Goal: Information Seeking & Learning: Learn about a topic

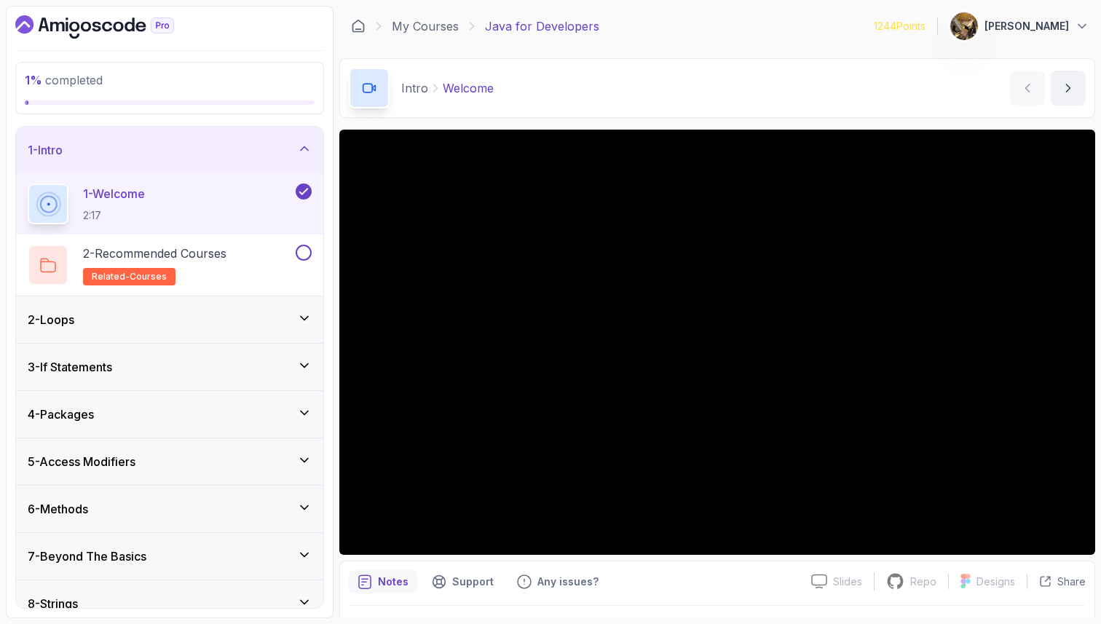
click at [79, 329] on div "2 - Loops" at bounding box center [169, 319] width 307 height 47
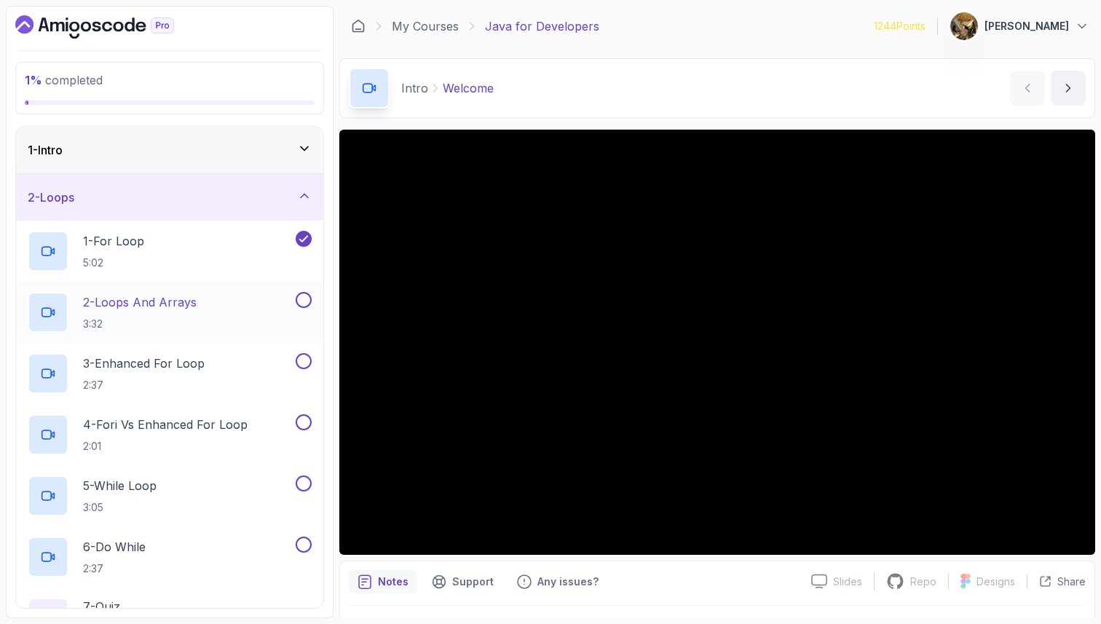
click at [213, 292] on div "2 - Loops And Arrays 3:32" at bounding box center [160, 312] width 265 height 41
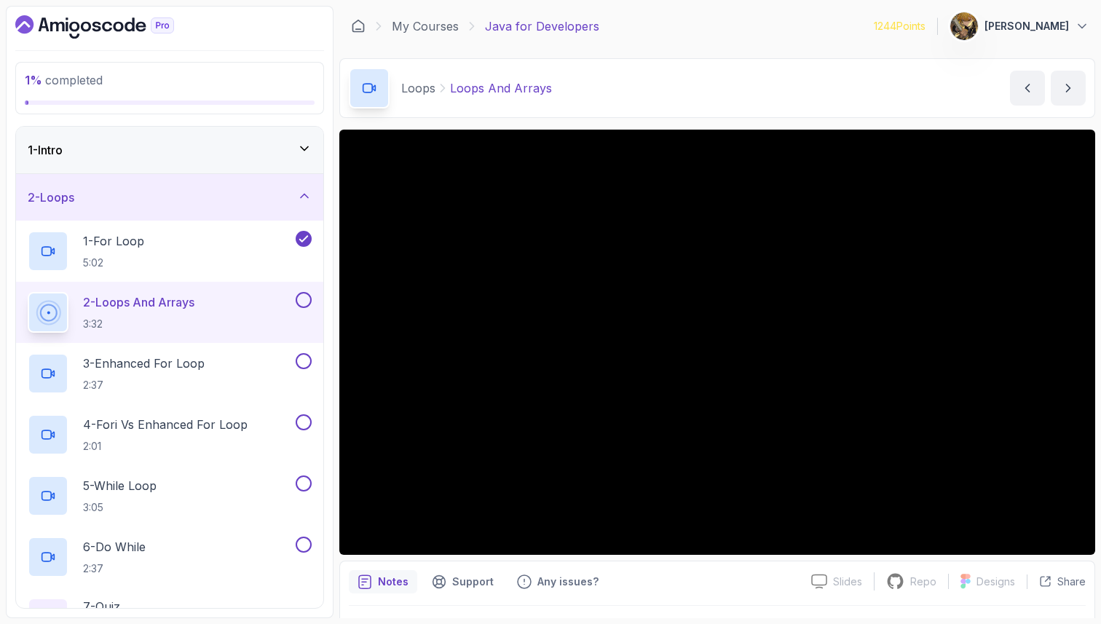
click at [248, 284] on div "2 - Loops And Arrays 3:32" at bounding box center [169, 312] width 307 height 61
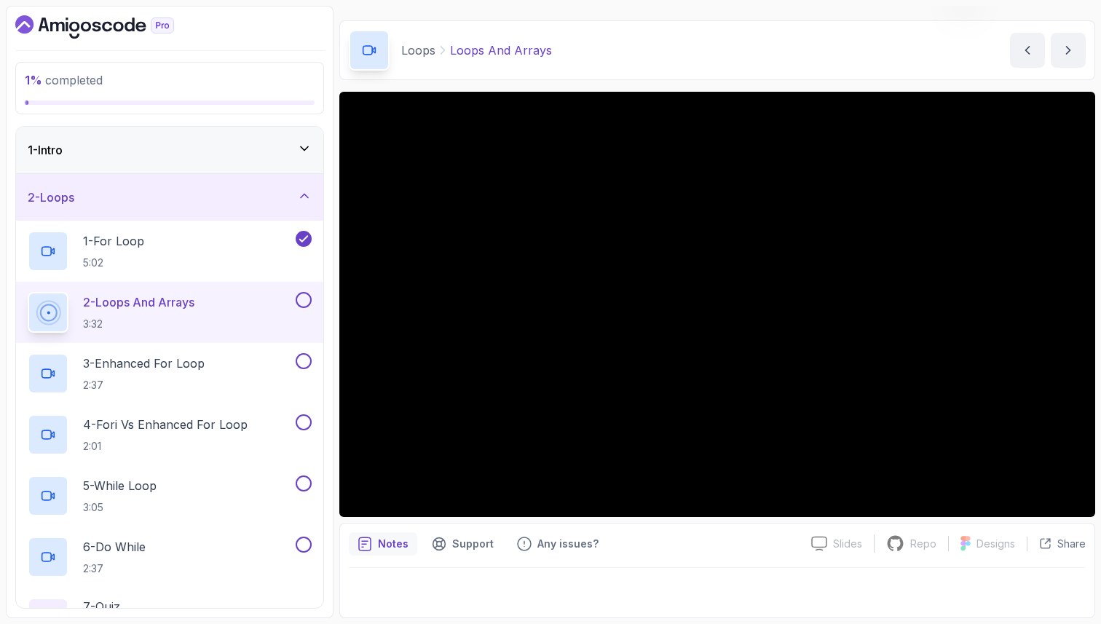
scroll to position [36, 0]
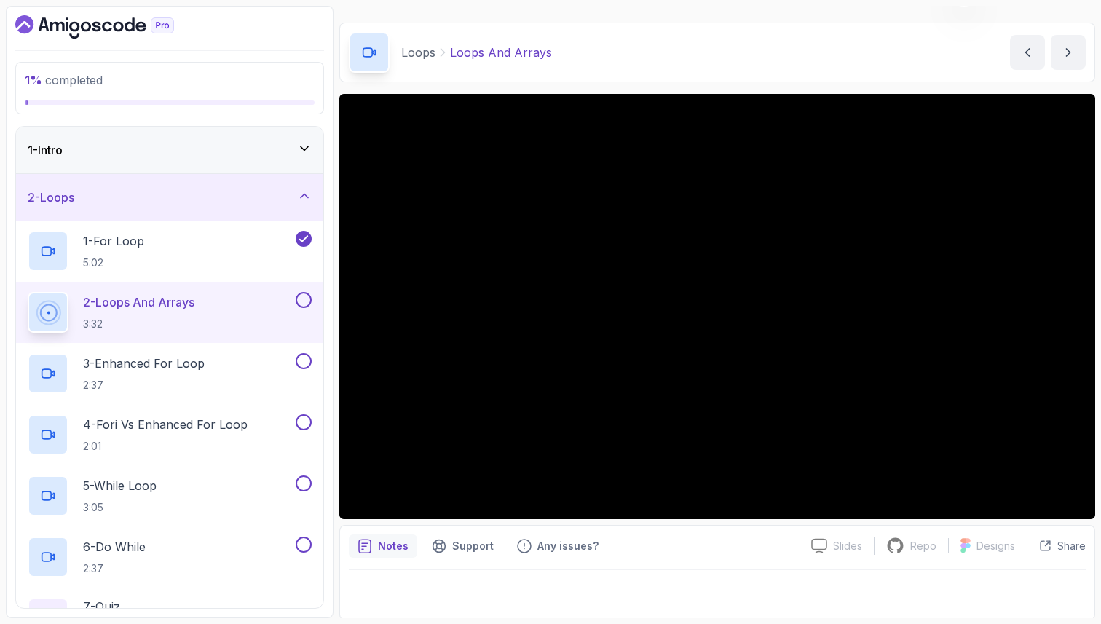
click at [484, 350] on div at bounding box center [717, 306] width 756 height 425
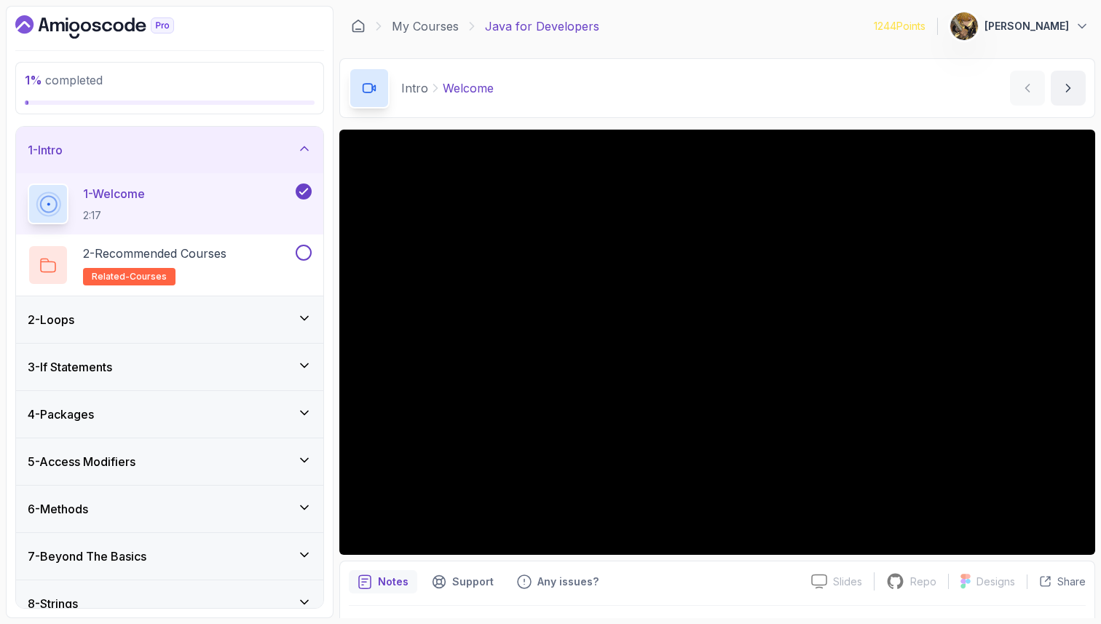
click at [183, 314] on div "2 - Loops" at bounding box center [170, 319] width 284 height 17
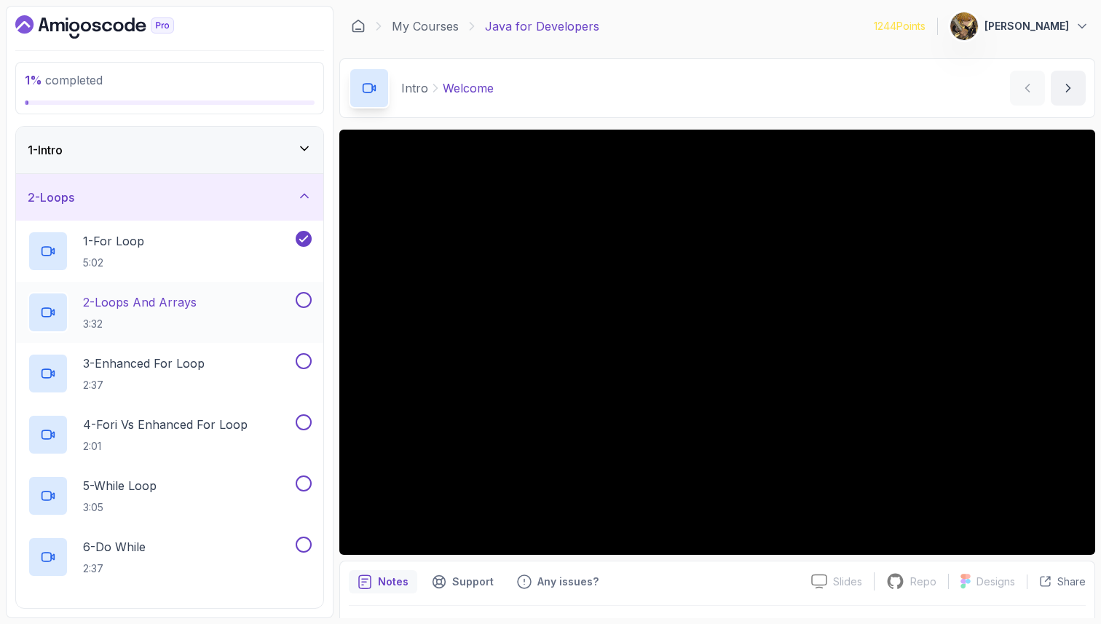
click at [218, 299] on div "2 - Loops And Arrays 3:32" at bounding box center [160, 312] width 265 height 41
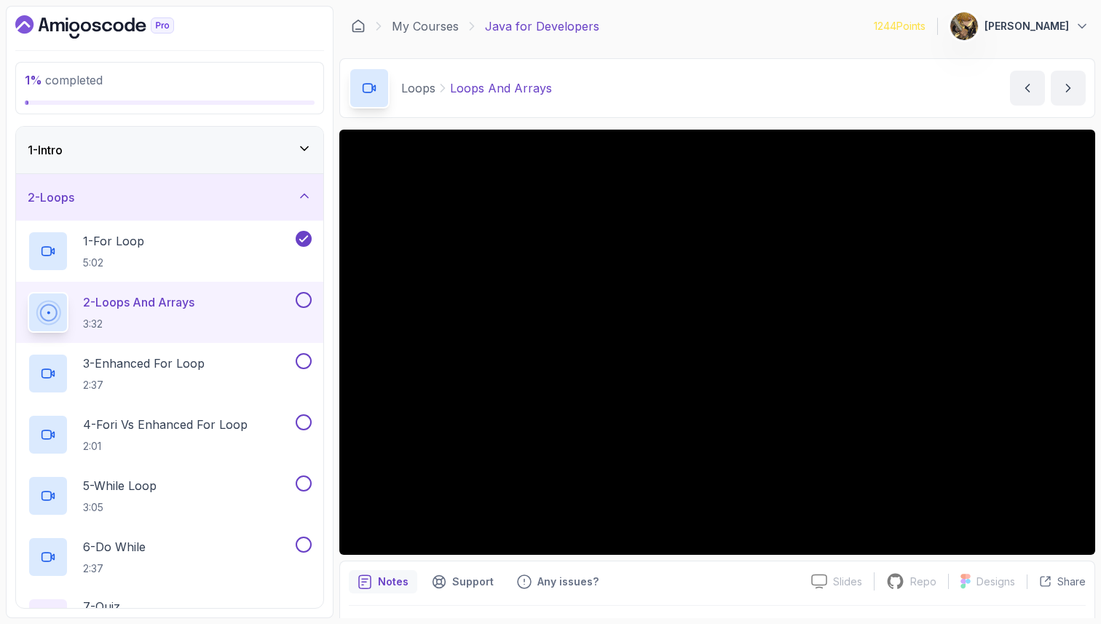
click at [309, 304] on button at bounding box center [304, 300] width 16 height 16
click at [178, 357] on p "3 - Enhanced For Loop" at bounding box center [144, 363] width 122 height 17
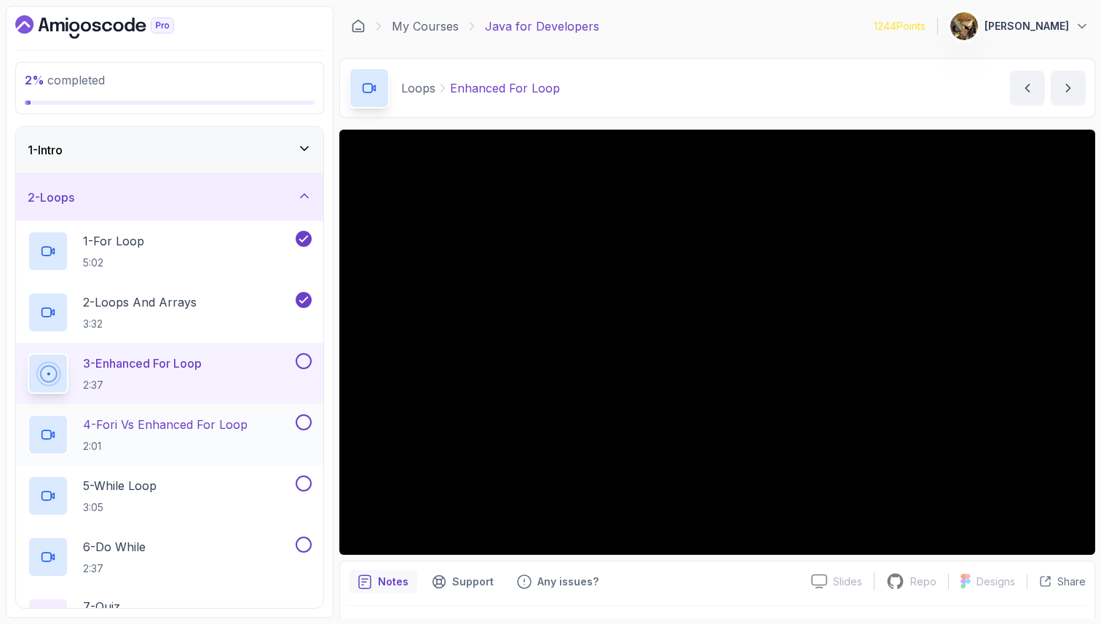
click at [241, 428] on p "4 - Fori vs Enhanced For Loop" at bounding box center [165, 424] width 165 height 17
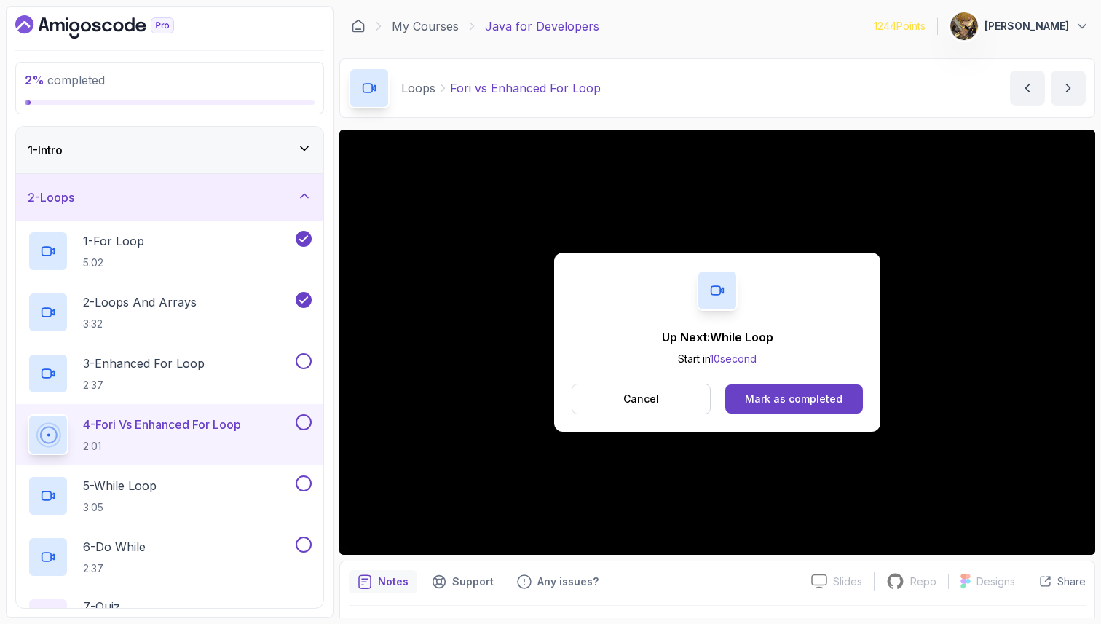
click at [304, 422] on button at bounding box center [304, 422] width 16 height 16
click at [304, 362] on button at bounding box center [304, 361] width 16 height 16
click at [208, 482] on div "5 - While Loop 3:05" at bounding box center [160, 495] width 265 height 41
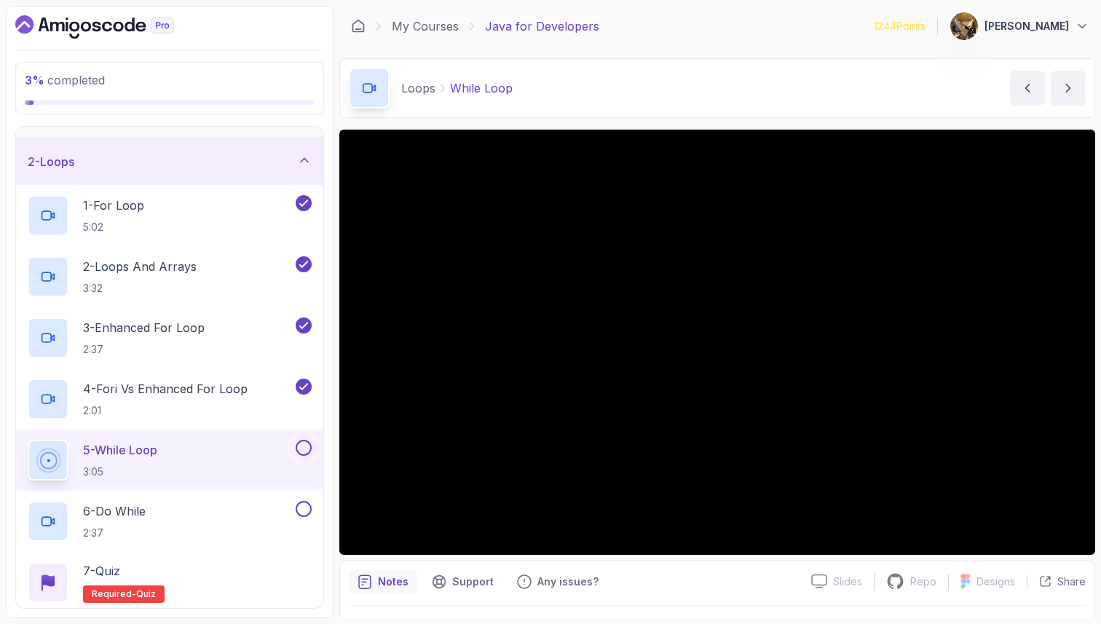
scroll to position [31, 0]
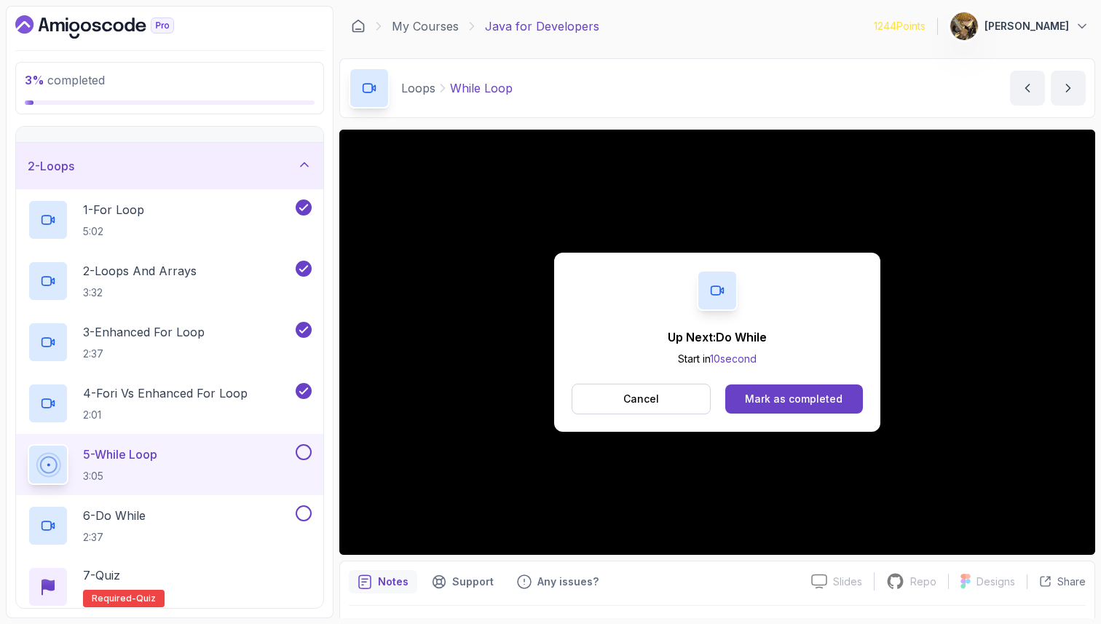
click at [306, 452] on button at bounding box center [304, 452] width 16 height 16
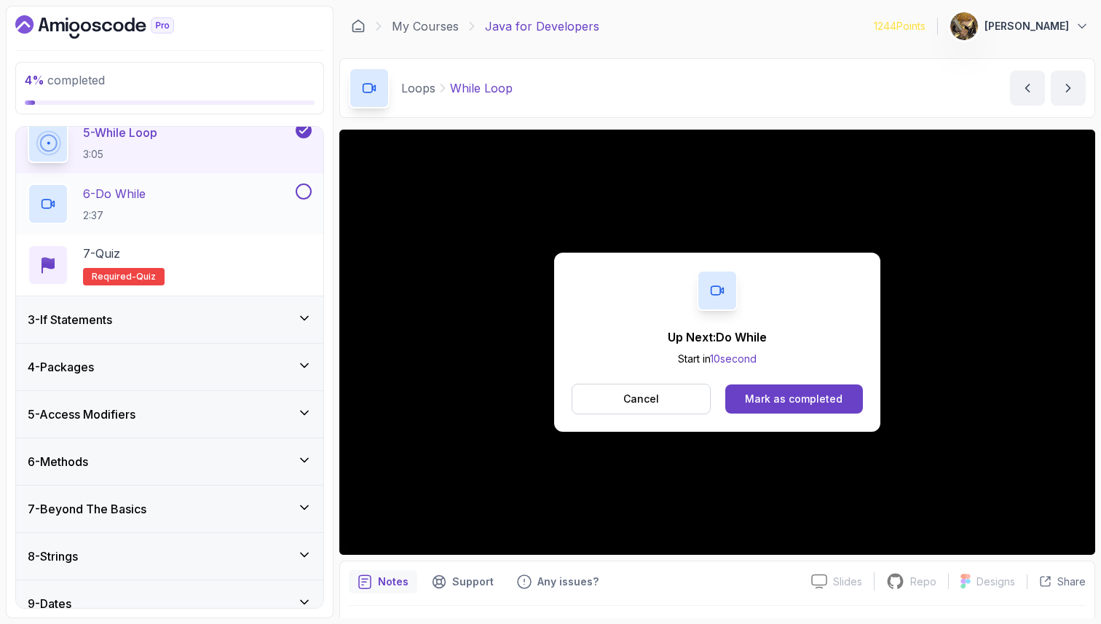
scroll to position [352, 0]
click at [157, 188] on div "6 - Do While 2:37" at bounding box center [160, 205] width 265 height 41
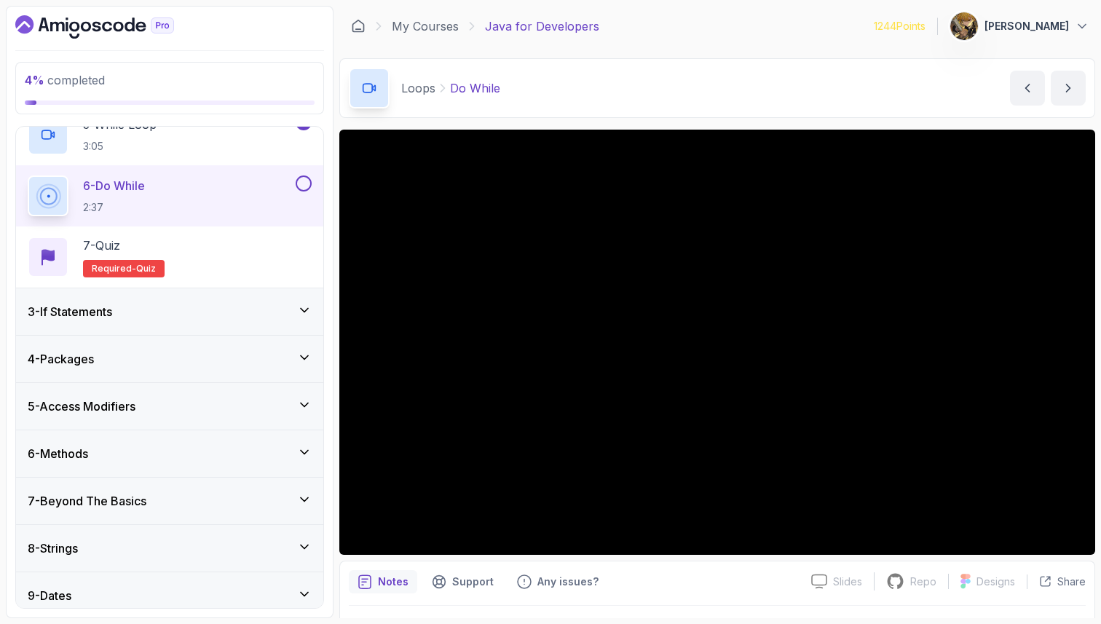
click at [305, 183] on button at bounding box center [304, 183] width 16 height 16
click at [261, 256] on div "7 - Quiz Required- quiz" at bounding box center [170, 257] width 284 height 41
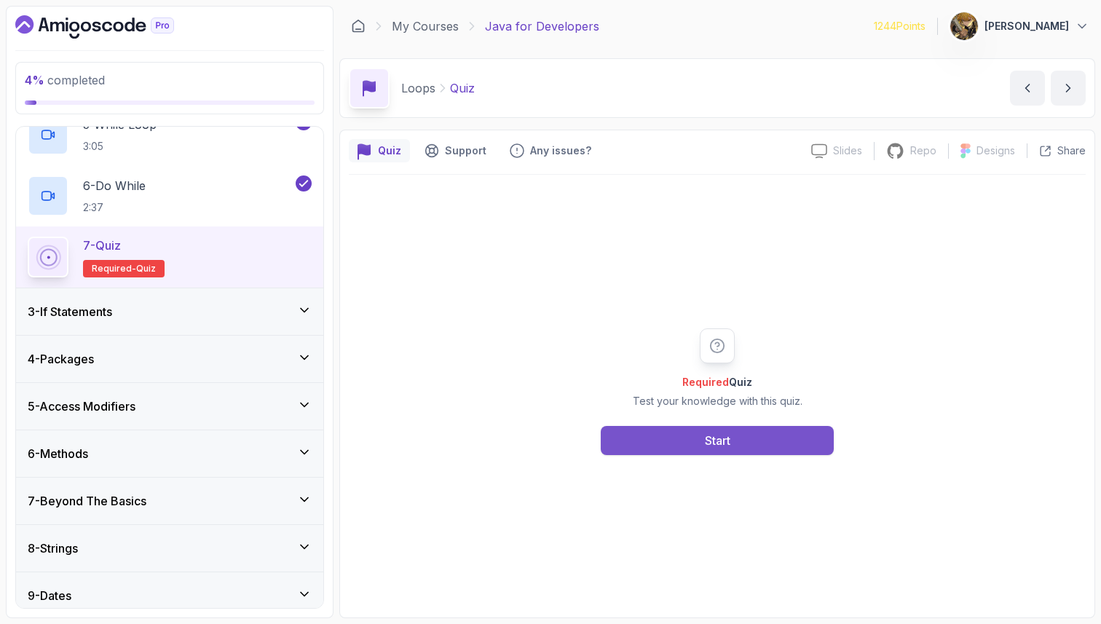
click at [747, 430] on button "Start" at bounding box center [717, 440] width 233 height 29
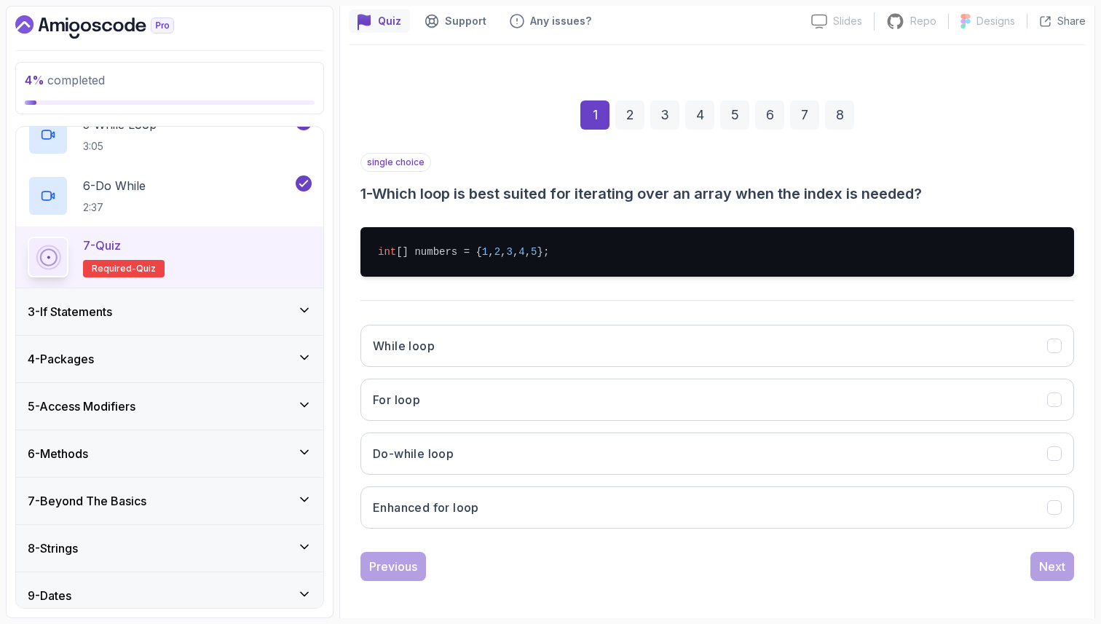
scroll to position [131, 0]
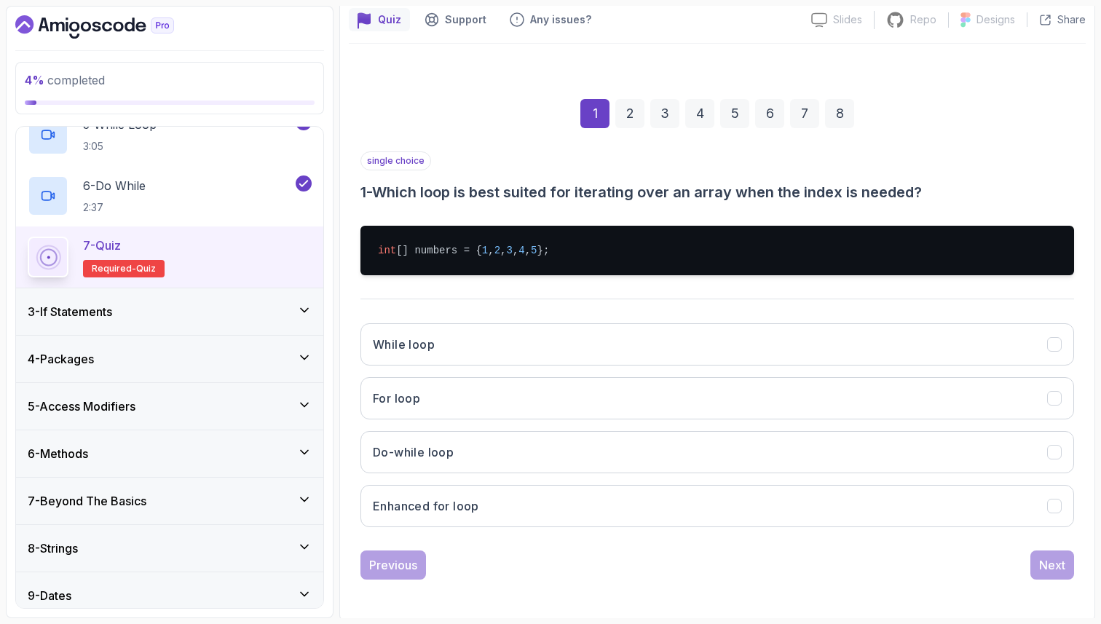
click at [545, 242] on pre "int [] numbers = { 1 , 2 , 3 , 4 , 5 };" at bounding box center [717, 251] width 714 height 50
click at [553, 248] on pre "int [] numbers = { 1 , 2 , 3 , 4 , 5 };" at bounding box center [717, 251] width 714 height 50
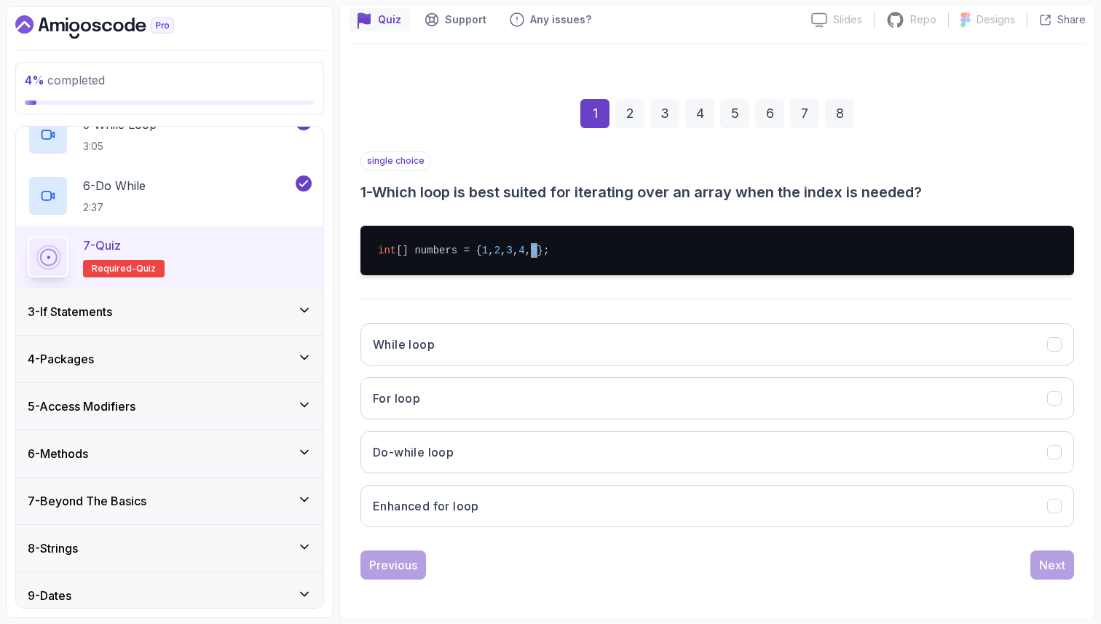
click at [553, 248] on pre "int [] numbers = { 1 , 2 , 3 , 4 , 5 };" at bounding box center [717, 251] width 714 height 50
click at [507, 395] on button "For loop" at bounding box center [717, 398] width 714 height 42
click at [1034, 562] on button "Next" at bounding box center [1052, 564] width 44 height 29
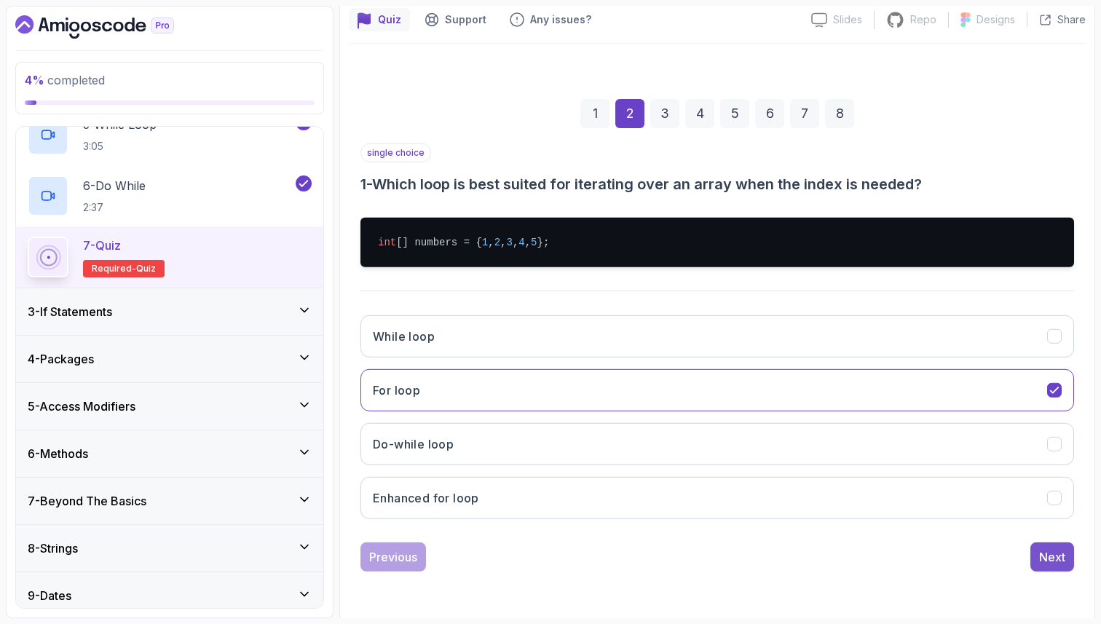
scroll to position [50, 0]
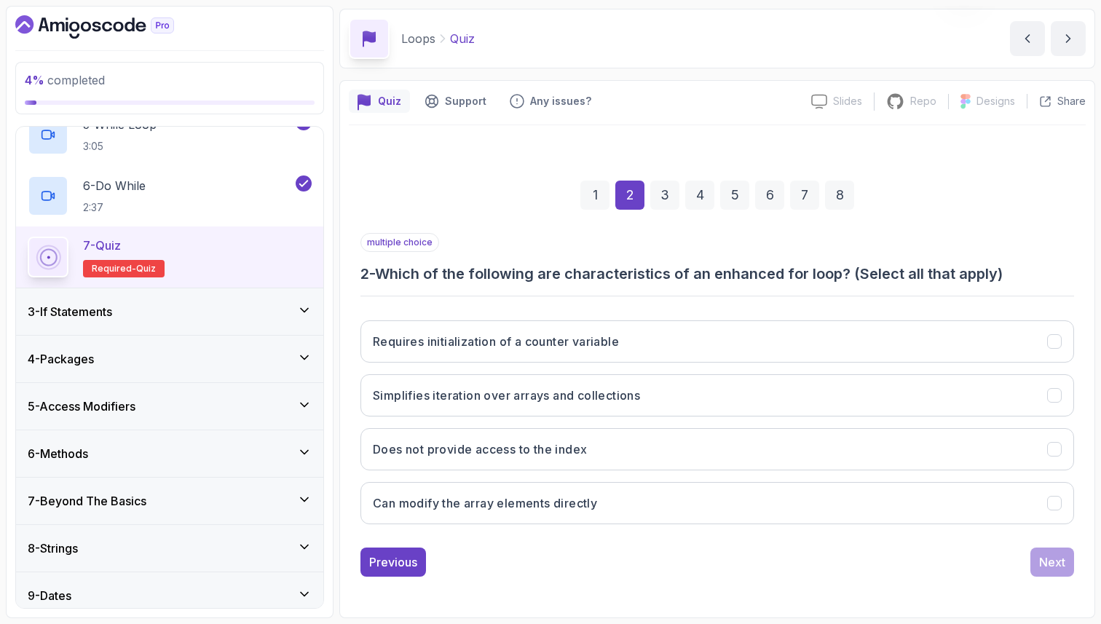
click at [661, 257] on div "multiple choice 2 - Which of the following are characteristics of an enhanced f…" at bounding box center [717, 258] width 714 height 51
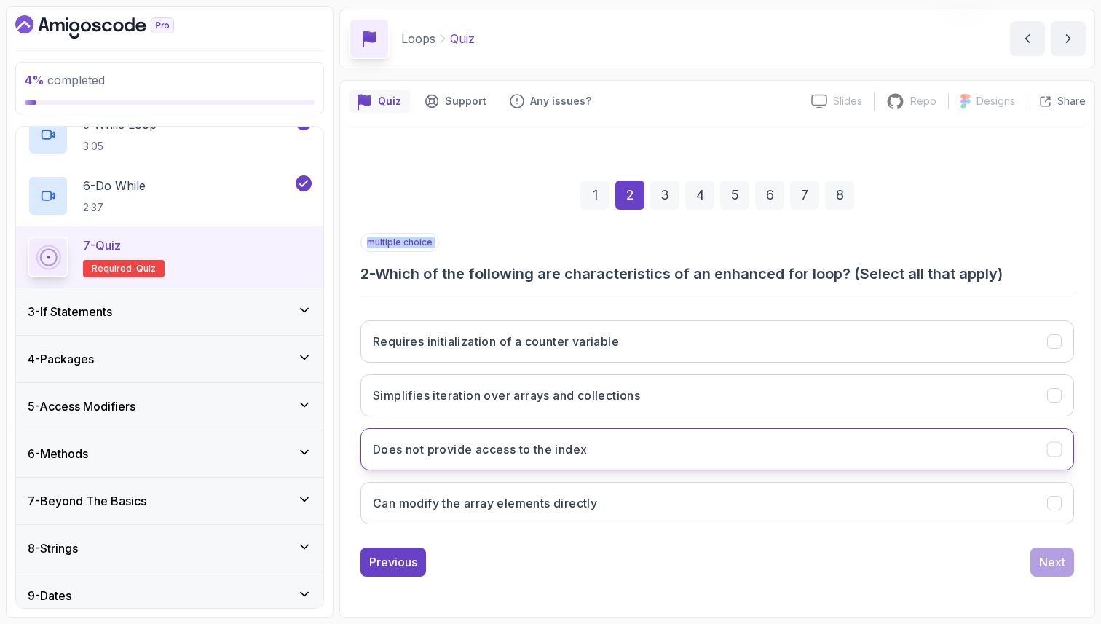
click at [613, 451] on button "Does not provide access to the index" at bounding box center [717, 449] width 714 height 42
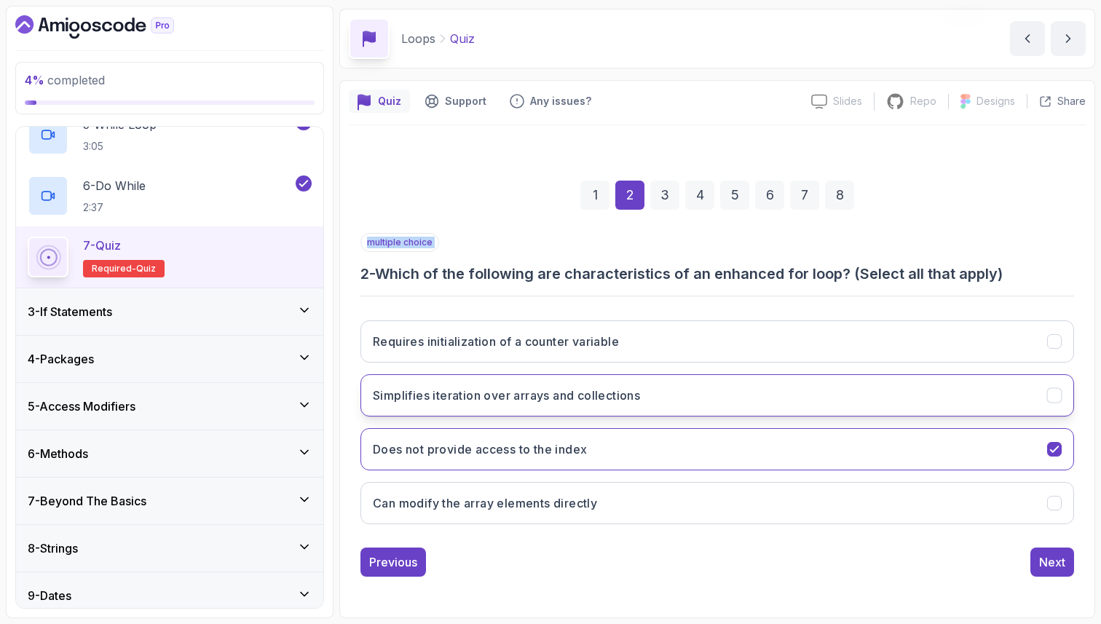
click at [690, 392] on button "Simplifies iteration over arrays and collections" at bounding box center [717, 395] width 714 height 42
click at [1025, 552] on div "Previous Next" at bounding box center [717, 562] width 714 height 29
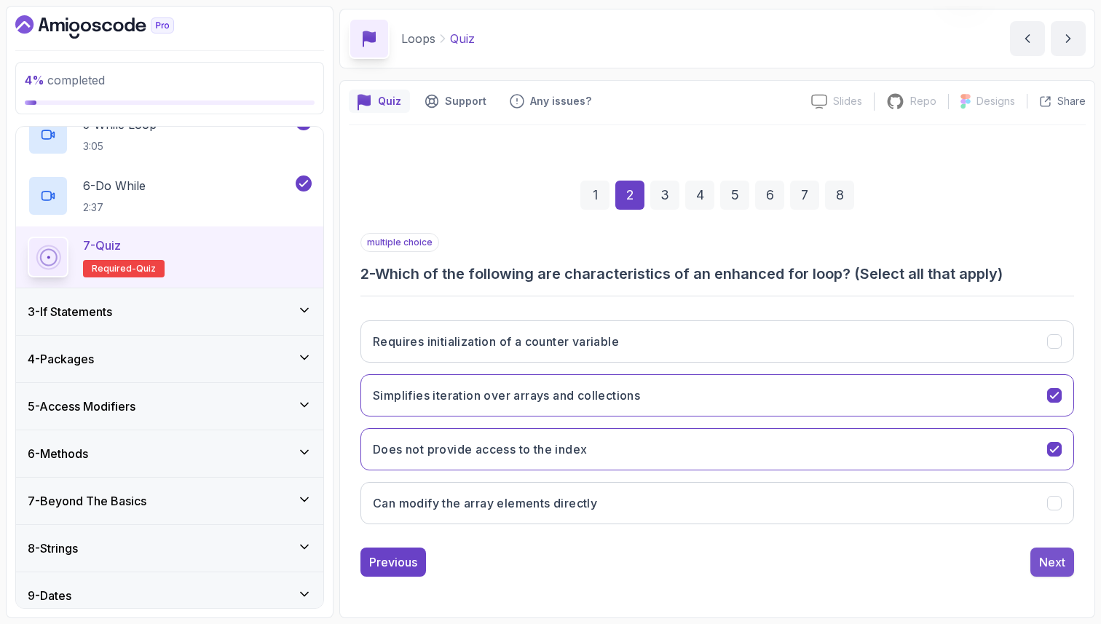
click at [1044, 554] on div "Next" at bounding box center [1052, 561] width 26 height 17
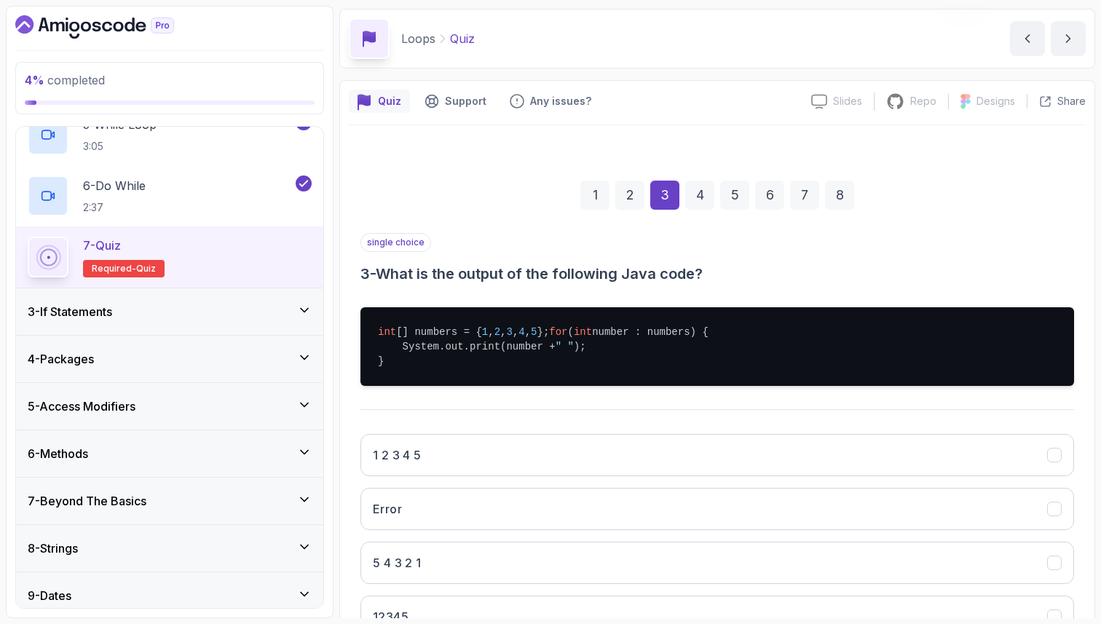
click at [655, 240] on div "single choice 3 - What is the output of the following Java code?" at bounding box center [717, 258] width 714 height 51
click at [640, 288] on div "single choice 3 - What is the output of the following Java code? int [] numbers…" at bounding box center [717, 441] width 714 height 417
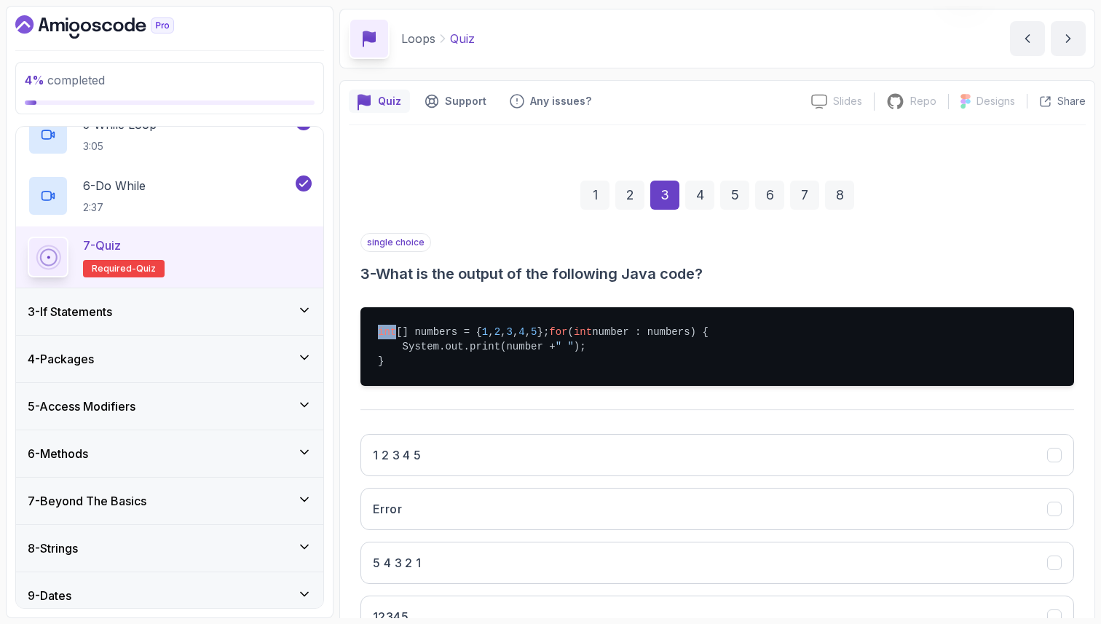
click at [645, 284] on div "single choice 3 - What is the output of the following Java code? int [] numbers…" at bounding box center [717, 441] width 714 height 417
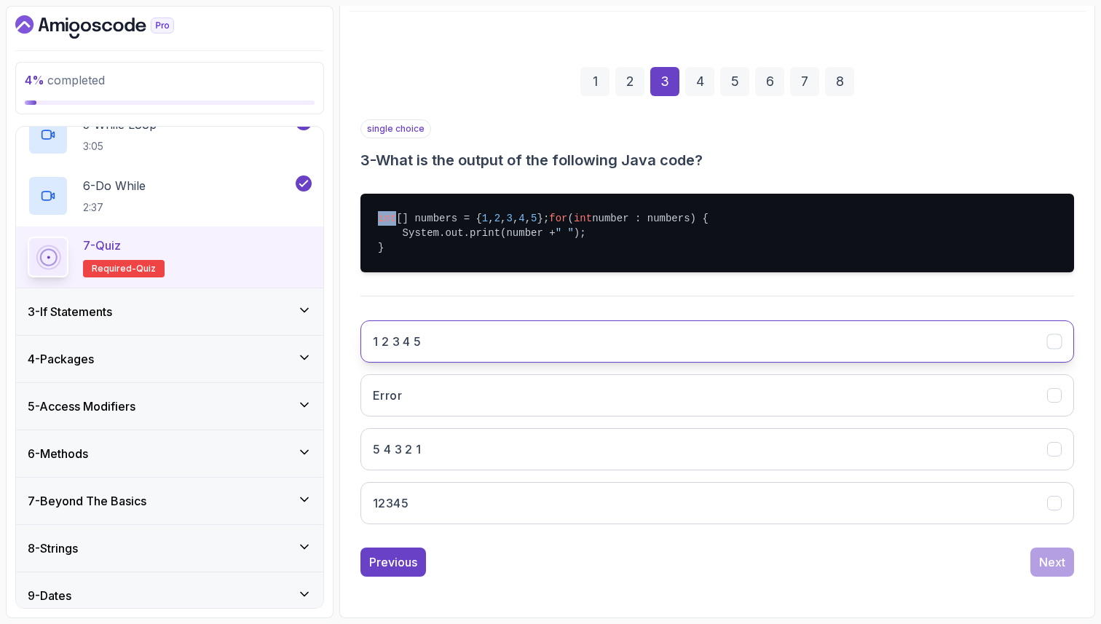
click at [556, 323] on button "1 2 3 4 5" at bounding box center [717, 341] width 714 height 42
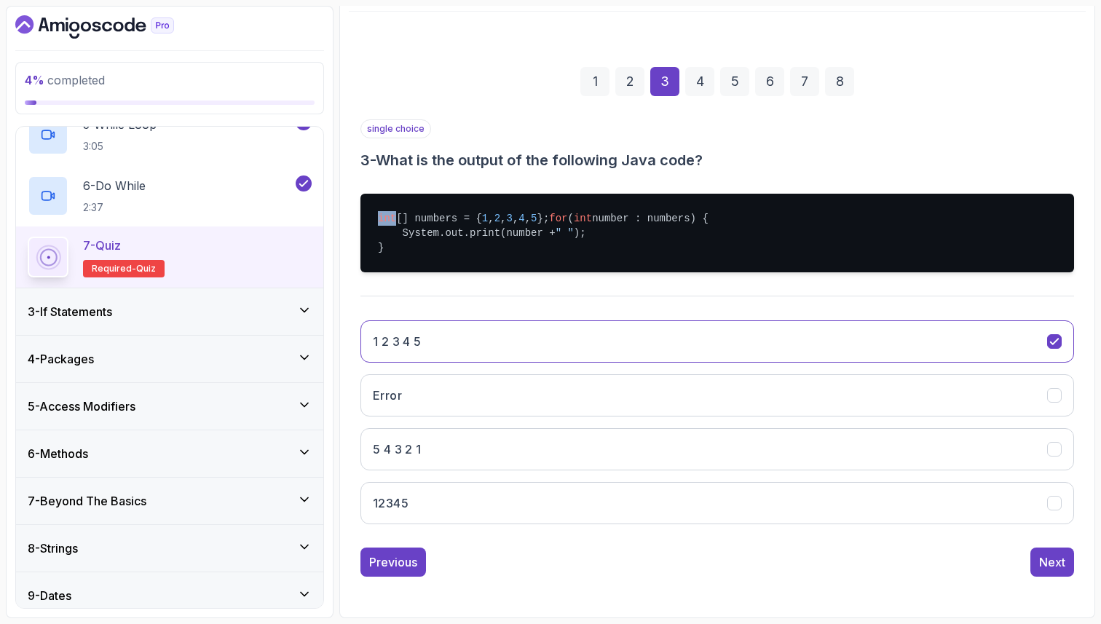
click at [617, 263] on pre "int [] numbers = { 1 , 2 , 3 , 4 , 5 }; for ( int number : numbers) { System.ou…" at bounding box center [717, 233] width 714 height 79
click at [1046, 558] on div "Next" at bounding box center [1052, 561] width 26 height 17
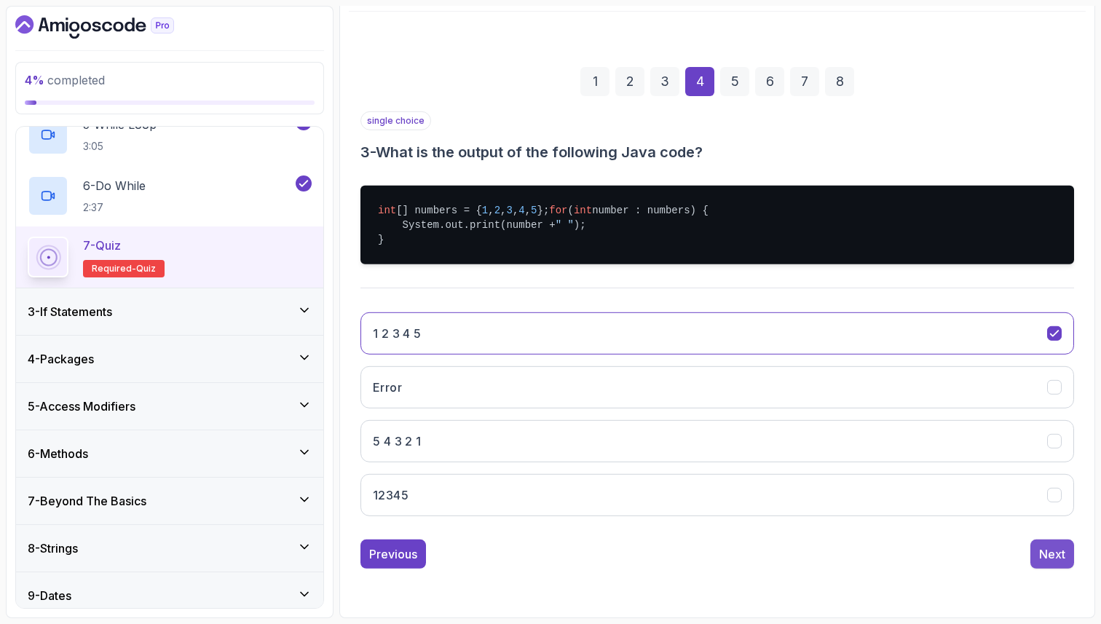
scroll to position [50, 0]
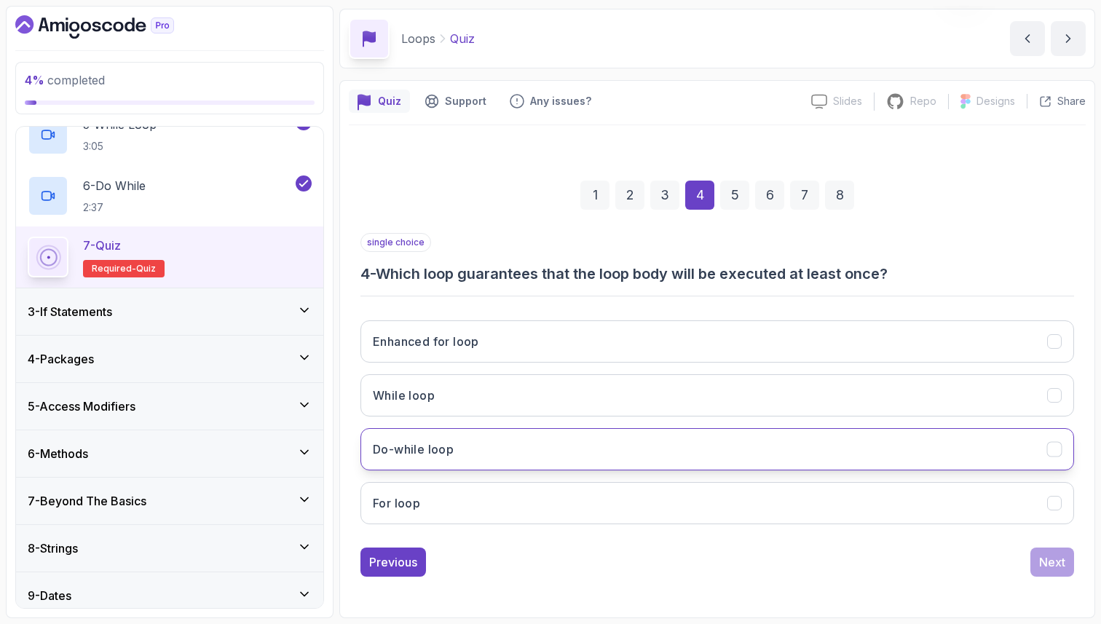
click at [507, 438] on button "Do-while loop" at bounding box center [717, 449] width 714 height 42
click at [1057, 562] on div "Next" at bounding box center [1052, 561] width 26 height 17
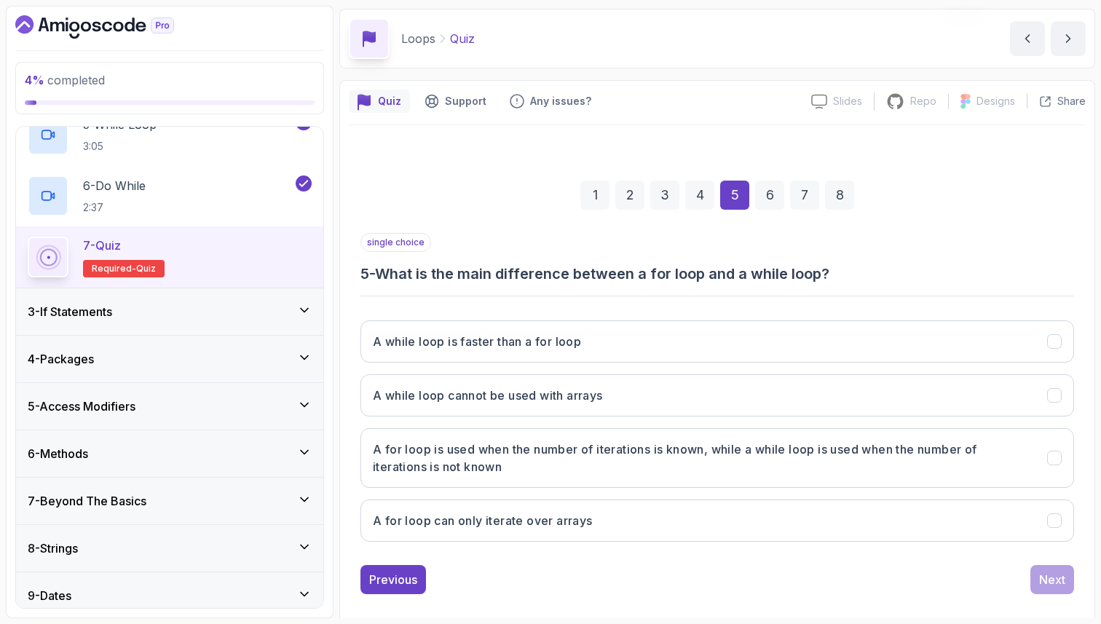
click at [808, 269] on h3 "5 - What is the main difference between a for loop and a while loop?" at bounding box center [717, 274] width 714 height 20
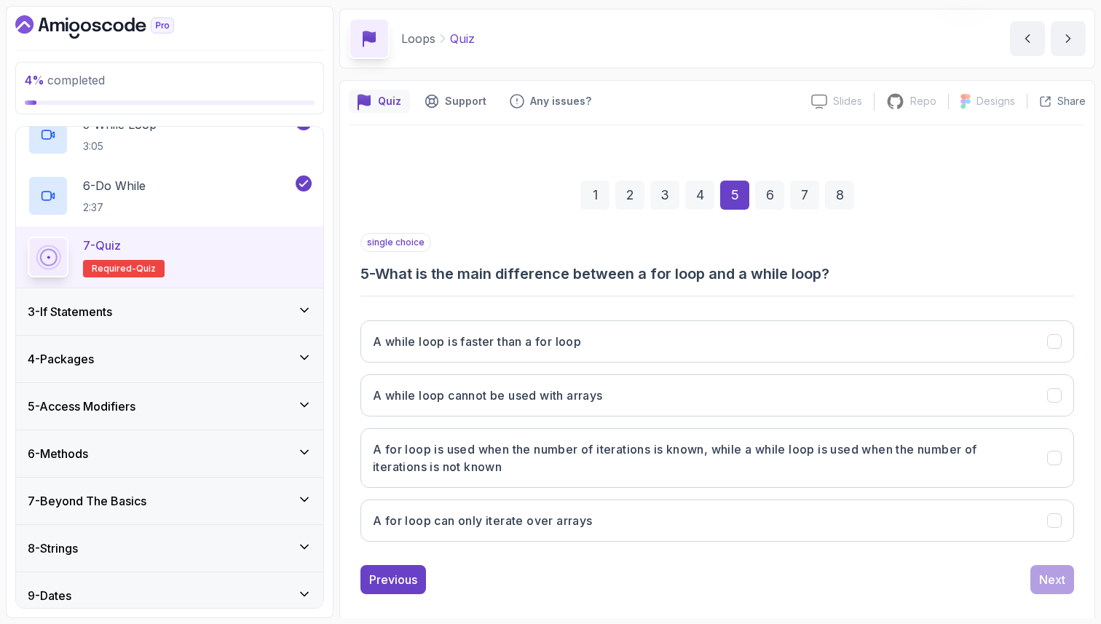
click at [808, 269] on h3 "5 - What is the main difference between a for loop and a while loop?" at bounding box center [717, 274] width 714 height 20
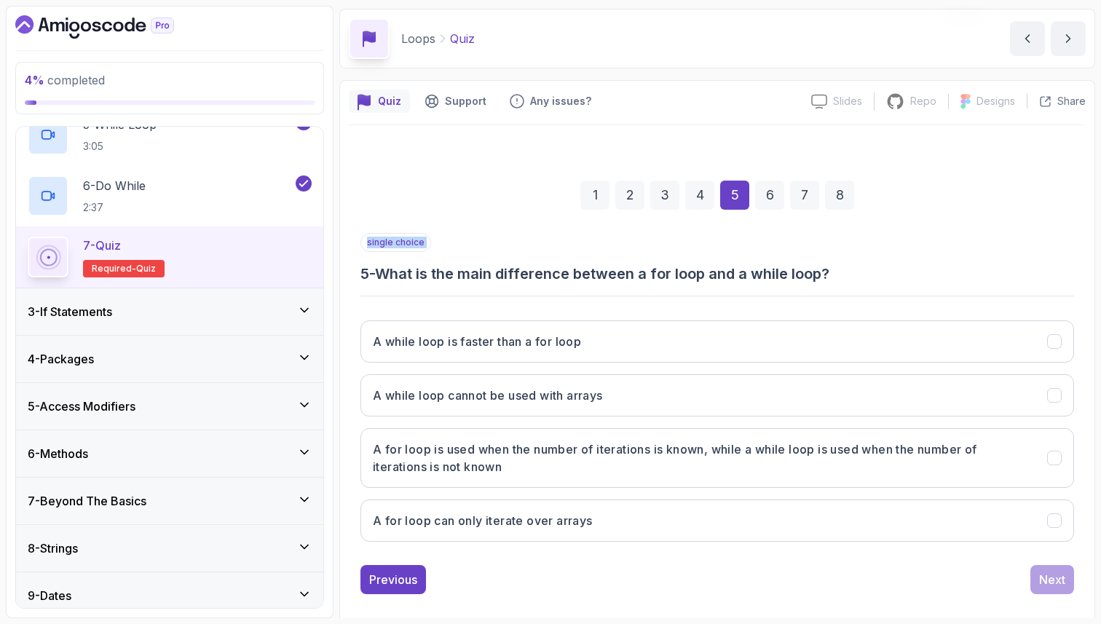
click at [808, 269] on h3 "5 - What is the main difference between a for loop and a while loop?" at bounding box center [717, 274] width 714 height 20
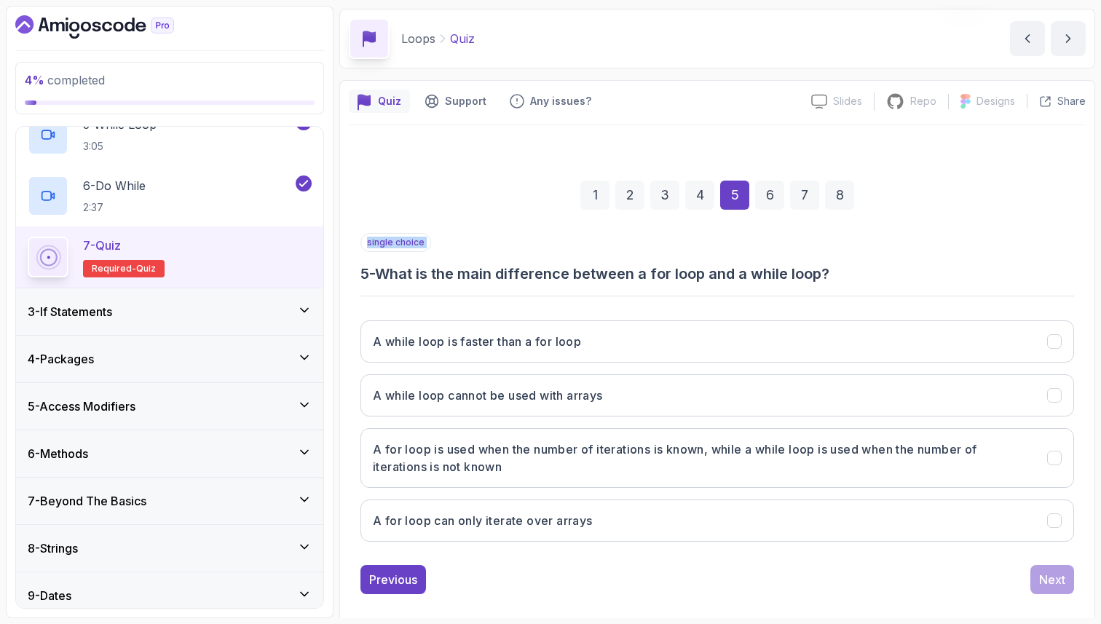
click at [808, 269] on h3 "5 - What is the main difference between a for loop and a while loop?" at bounding box center [717, 274] width 714 height 20
click at [787, 274] on h3 "5 - What is the main difference between a for loop and a while loop?" at bounding box center [717, 274] width 714 height 20
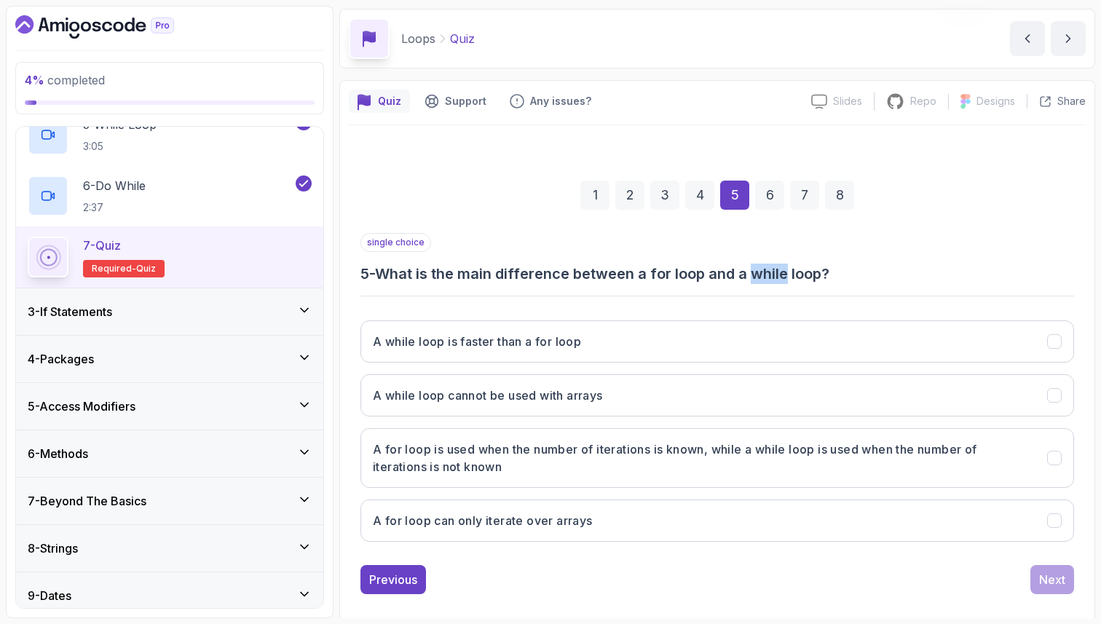
click at [787, 274] on h3 "5 - What is the main difference between a for loop and a while loop?" at bounding box center [717, 274] width 714 height 20
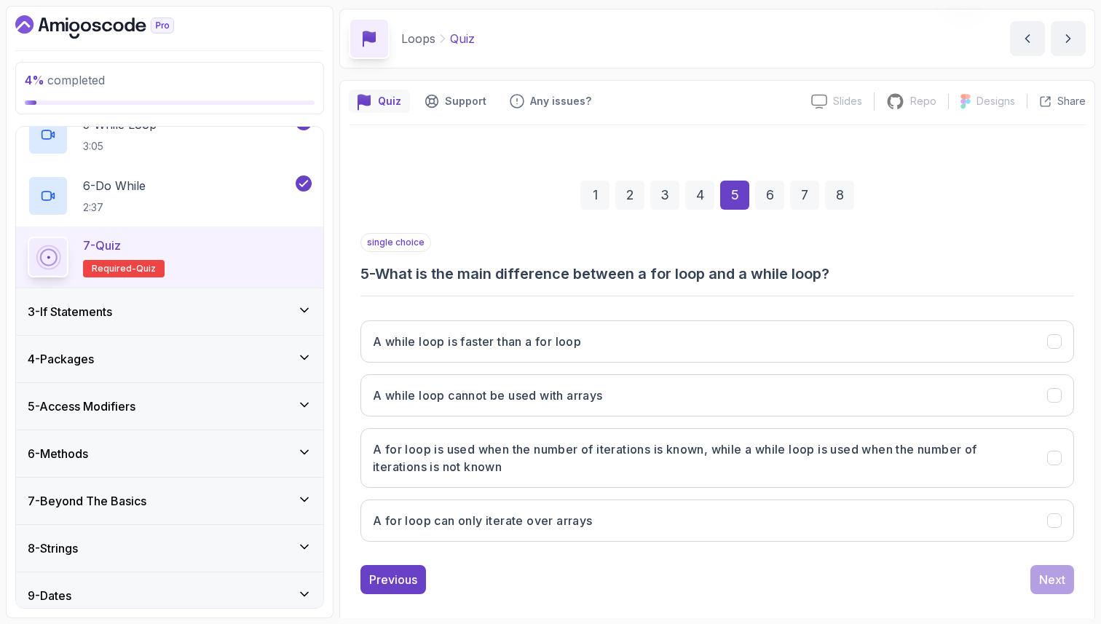
click at [787, 274] on h3 "5 - What is the main difference between a for loop and a while loop?" at bounding box center [717, 274] width 714 height 20
click at [739, 401] on button "A while loop cannot be used with arrays" at bounding box center [717, 395] width 714 height 42
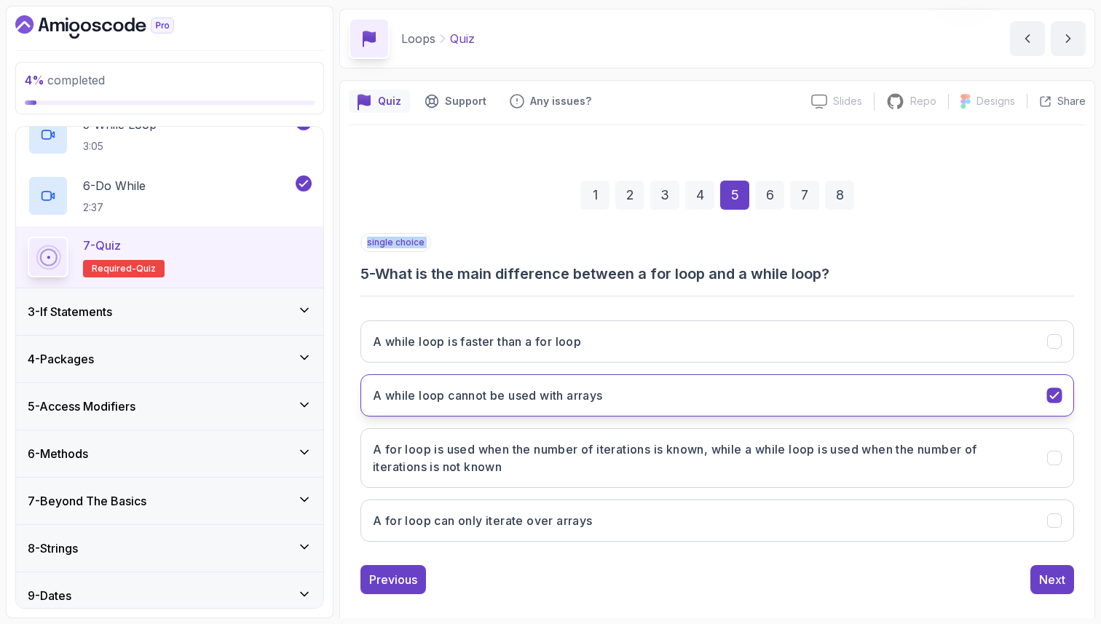
click at [739, 401] on button "A while loop cannot be used with arrays" at bounding box center [717, 395] width 714 height 42
click at [765, 405] on button "A while loop cannot be used with arrays" at bounding box center [717, 395] width 714 height 42
click at [1059, 395] on icon "A while loop cannot be used with arrays" at bounding box center [1055, 396] width 14 height 14
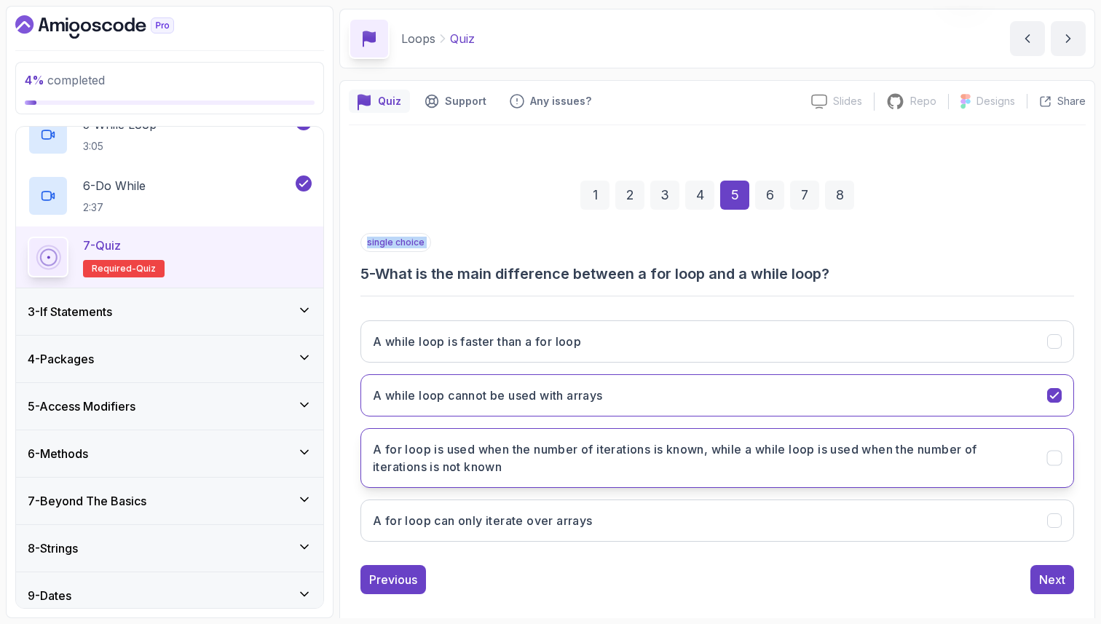
click at [1053, 437] on button "A for loop is used when the number of iterations is known, while a while loop i…" at bounding box center [717, 458] width 714 height 60
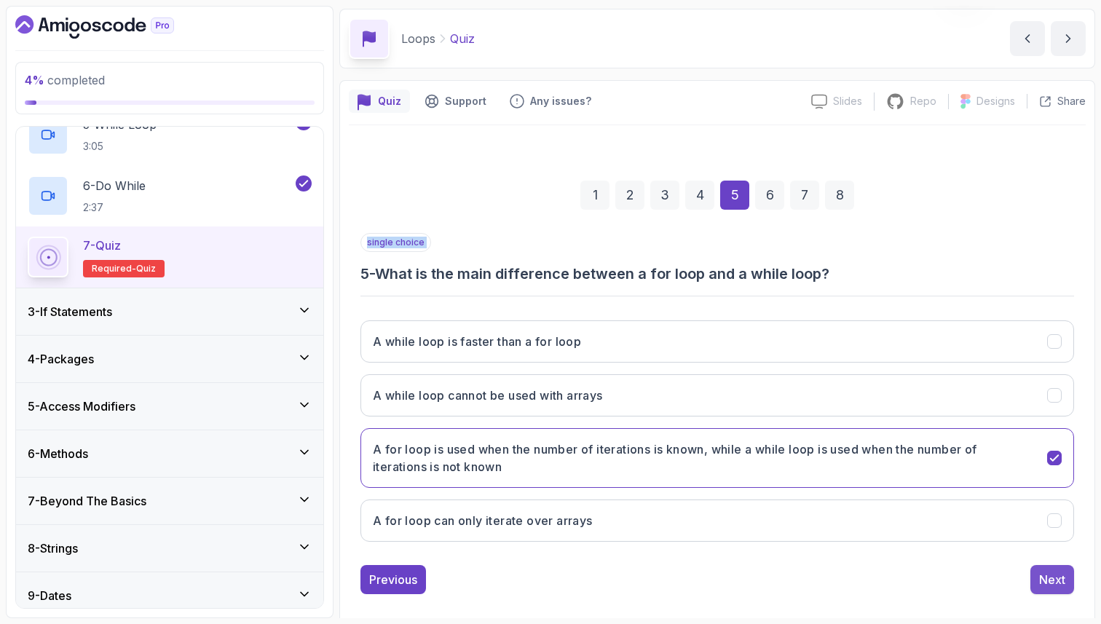
click at [1063, 574] on div "Next" at bounding box center [1052, 579] width 26 height 17
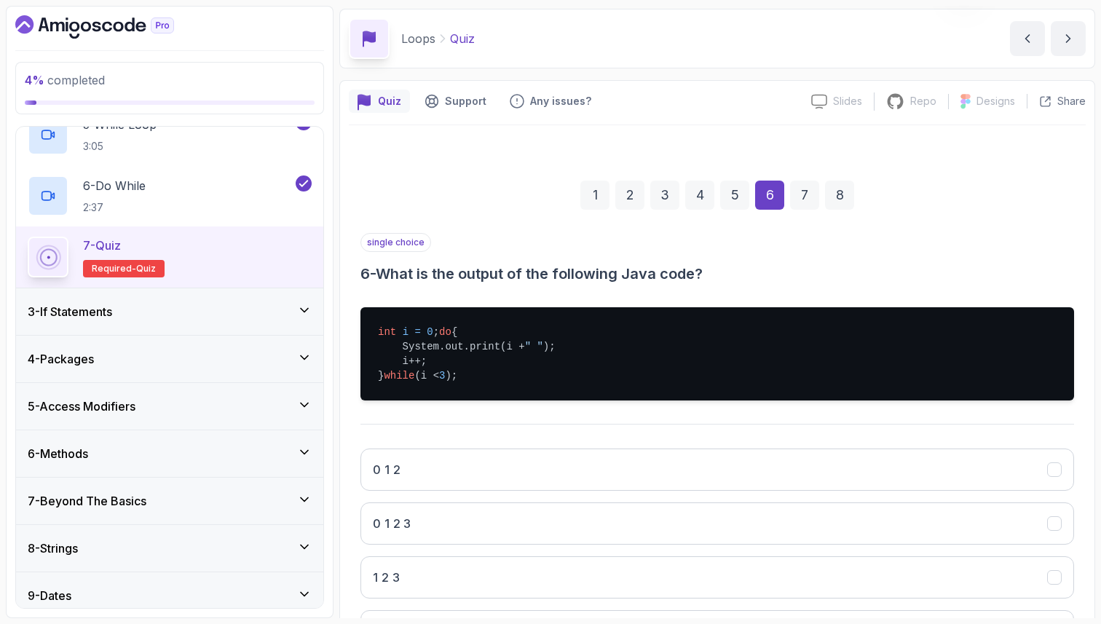
click at [515, 322] on pre "int i = 0 ; do { System.out.print(i + " " ); i++; } while (i < 3 );" at bounding box center [717, 353] width 714 height 93
click at [500, 366] on pre "int i = 0 ; do { System.out.print(i + " " ); i++; } while (i < 3 );" at bounding box center [717, 353] width 714 height 93
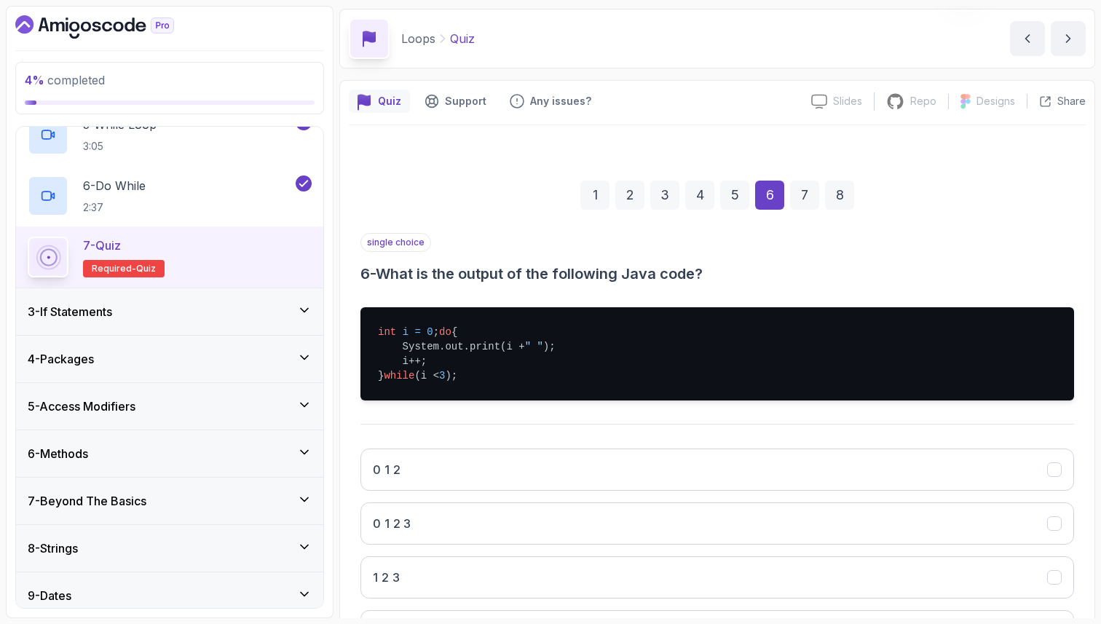
click at [500, 366] on pre "int i = 0 ; do { System.out.print(i + " " ); i++; } while (i < 3 );" at bounding box center [717, 353] width 714 height 93
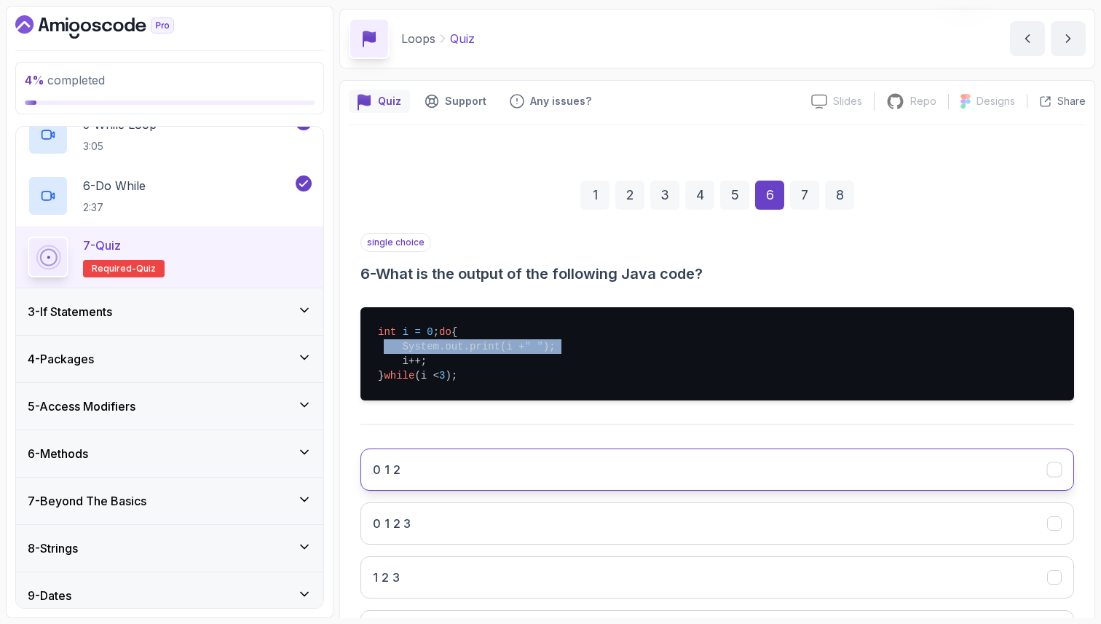
click at [444, 485] on button "0 1 2" at bounding box center [717, 470] width 714 height 42
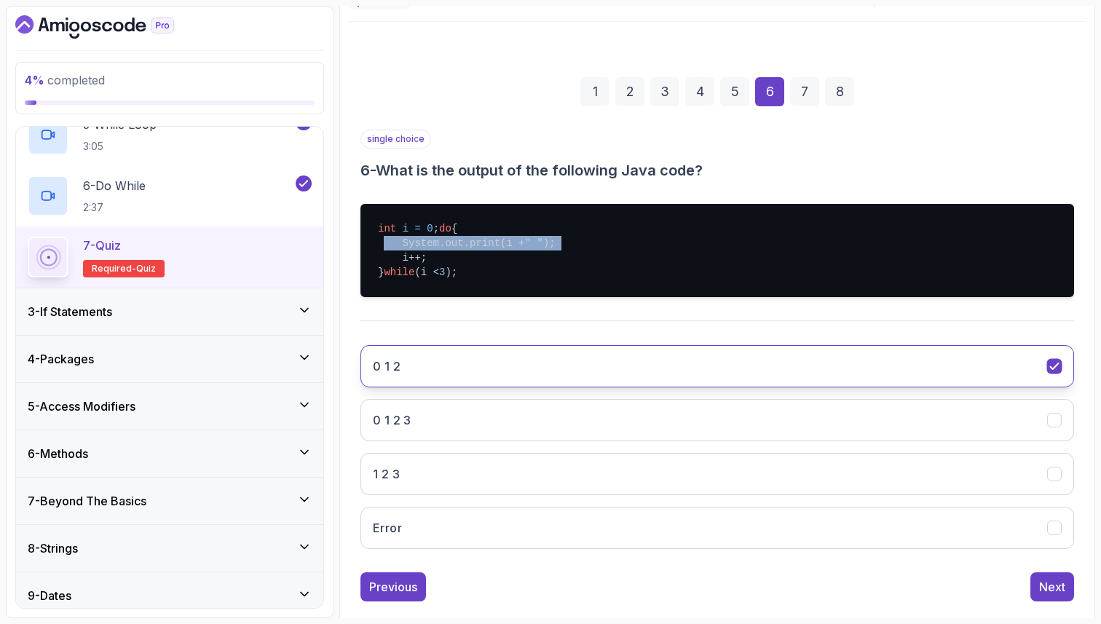
scroll to position [192, 0]
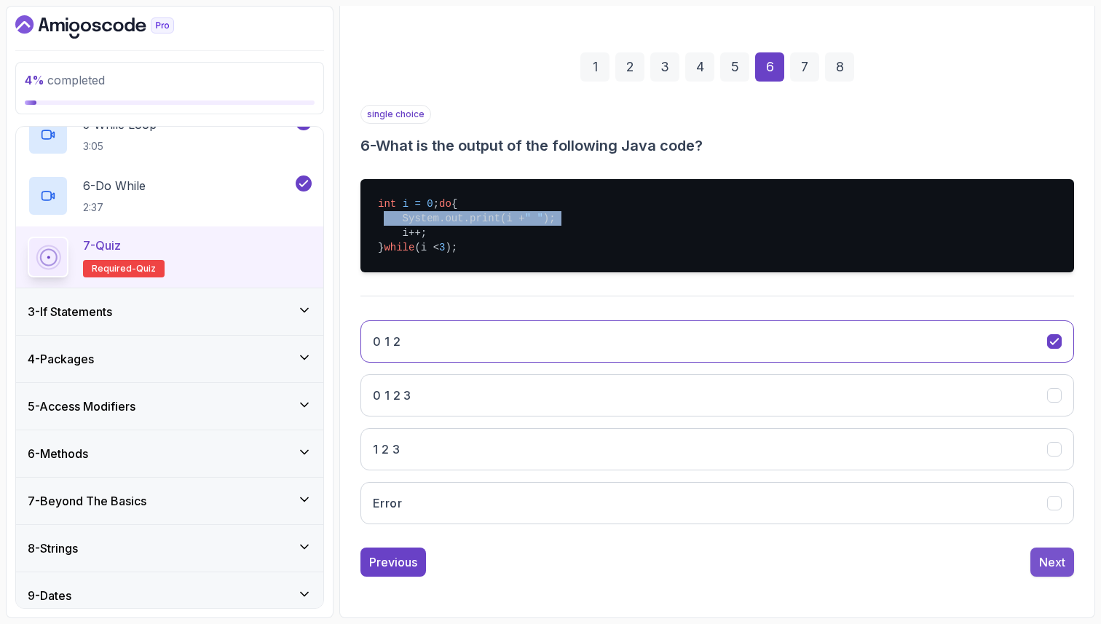
click at [1068, 549] on button "Next" at bounding box center [1052, 562] width 44 height 29
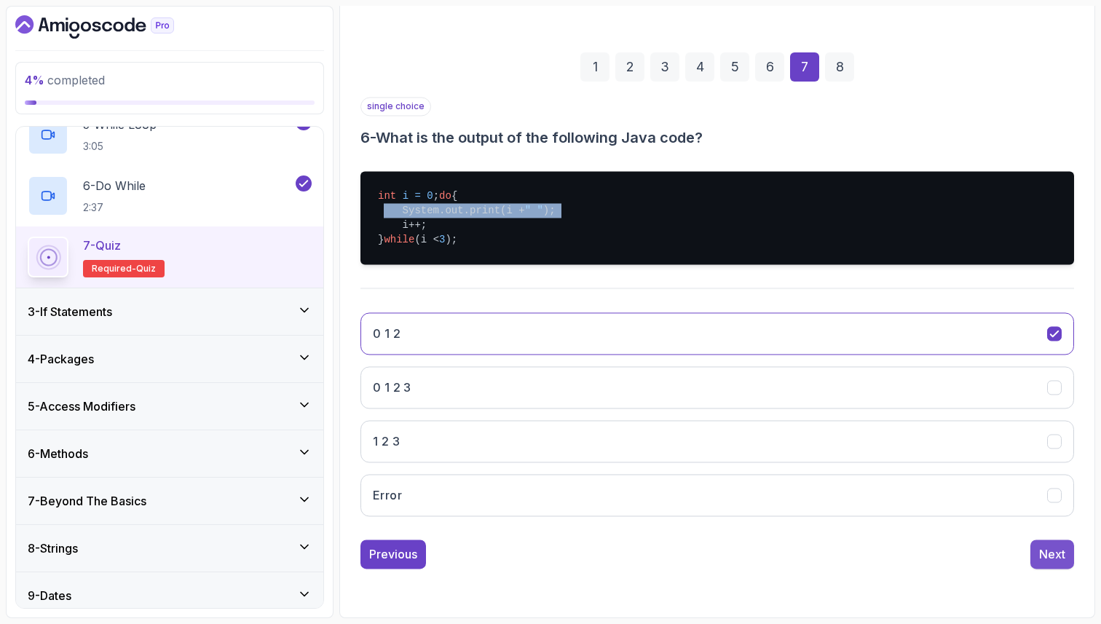
scroll to position [50, 0]
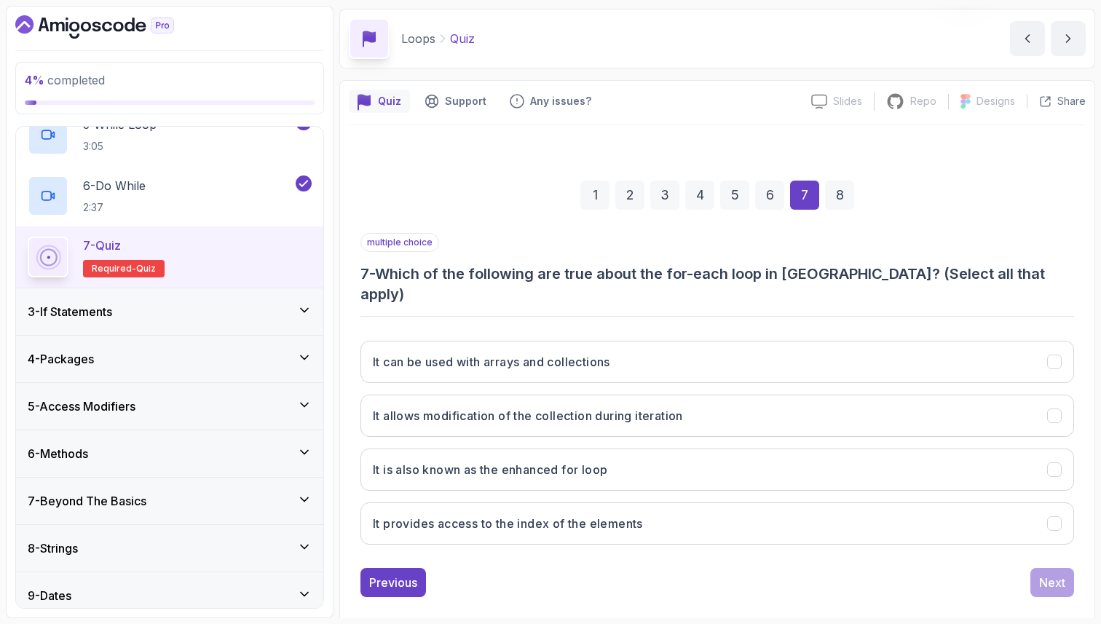
click at [519, 259] on div "multiple choice 7 - Which of the following are true about the for-each loop in …" at bounding box center [717, 268] width 714 height 71
click at [519, 275] on h3 "7 - Which of the following are true about the for-each loop in Java? (Select al…" at bounding box center [717, 284] width 714 height 41
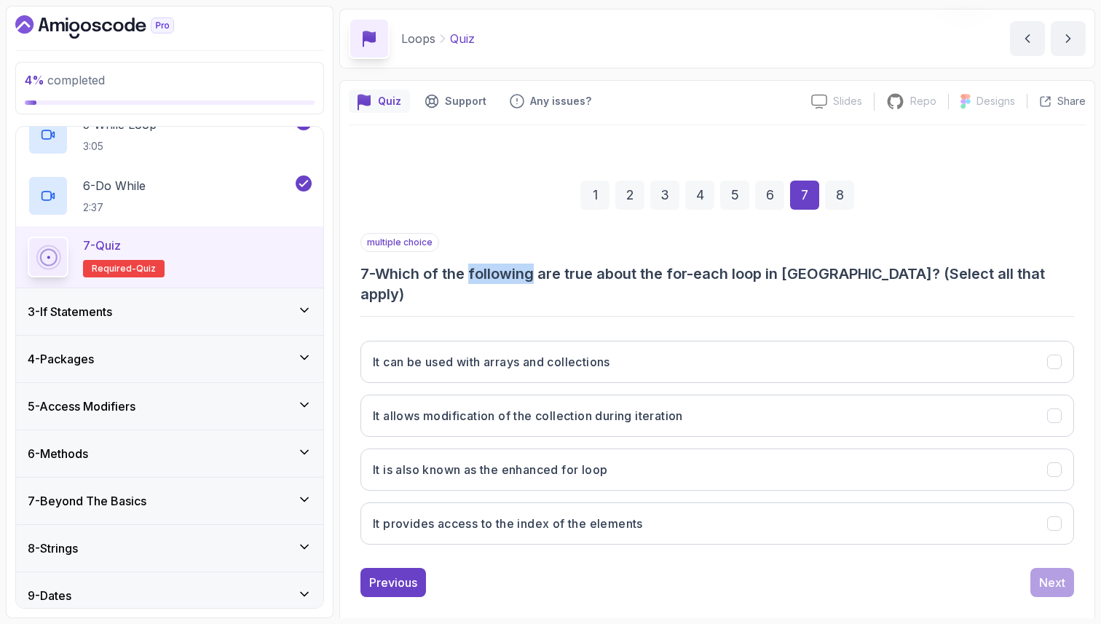
click at [519, 275] on h3 "7 - Which of the following are true about the for-each loop in Java? (Select al…" at bounding box center [717, 284] width 714 height 41
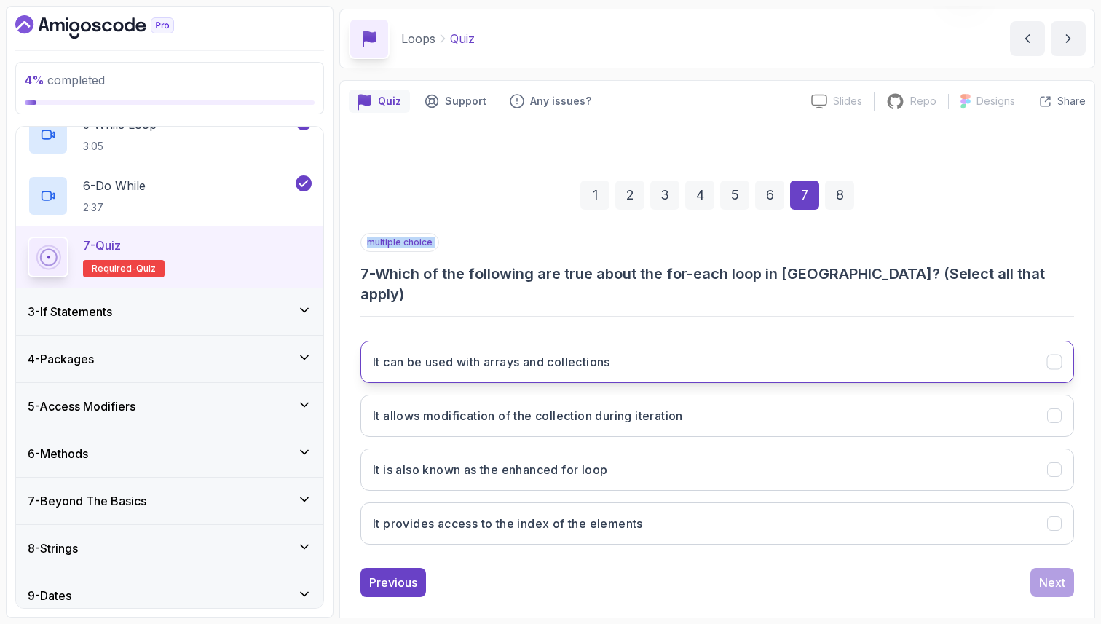
click at [487, 353] on h3 "It can be used with arrays and collections" at bounding box center [491, 361] width 237 height 17
click at [623, 350] on button "It can be used with arrays and collections" at bounding box center [717, 362] width 714 height 42
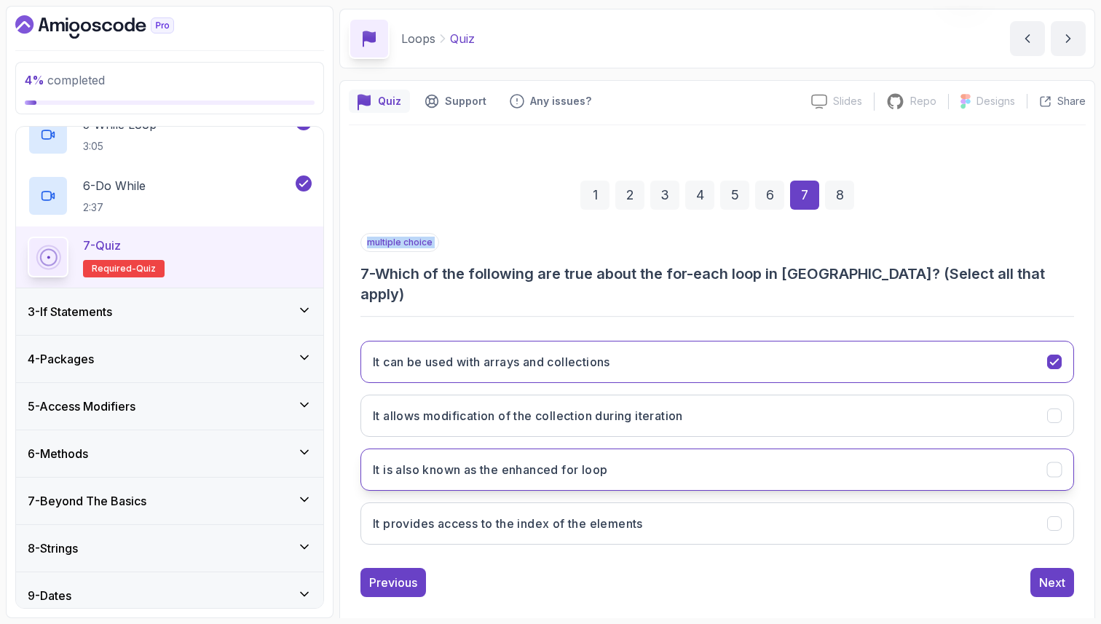
click at [591, 461] on h3 "It is also known as the enhanced for loop" at bounding box center [490, 469] width 234 height 17
click at [1046, 574] on div "Next" at bounding box center [1052, 582] width 26 height 17
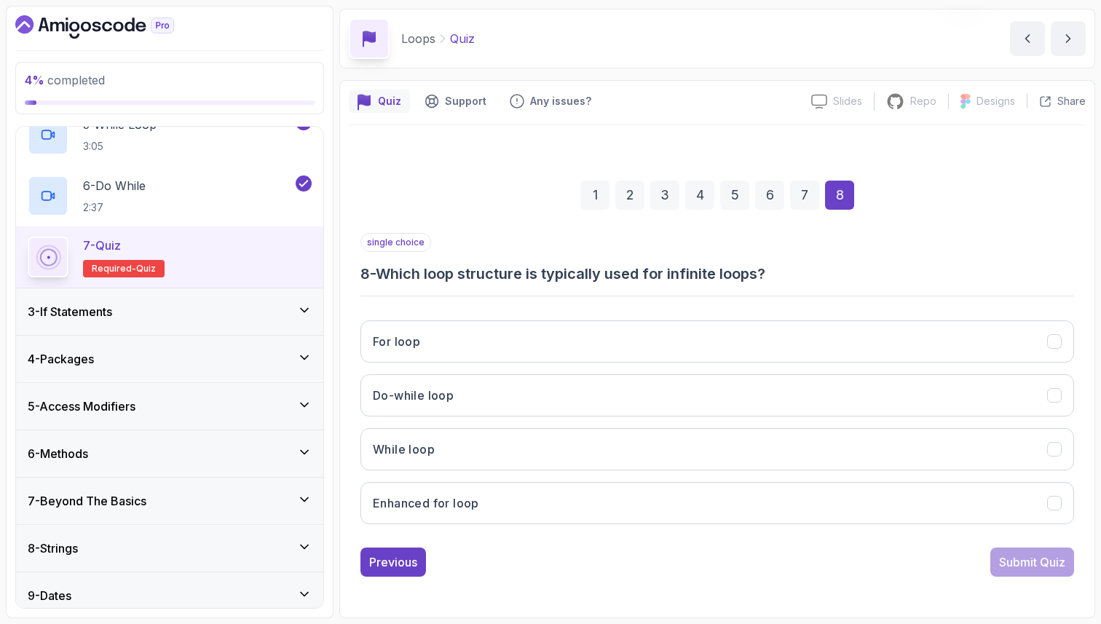
click at [516, 267] on h3 "8 - Which loop structure is typically used for infinite loops?" at bounding box center [717, 274] width 714 height 20
click at [516, 270] on h3 "8 - Which loop structure is typically used for infinite loops?" at bounding box center [717, 274] width 714 height 20
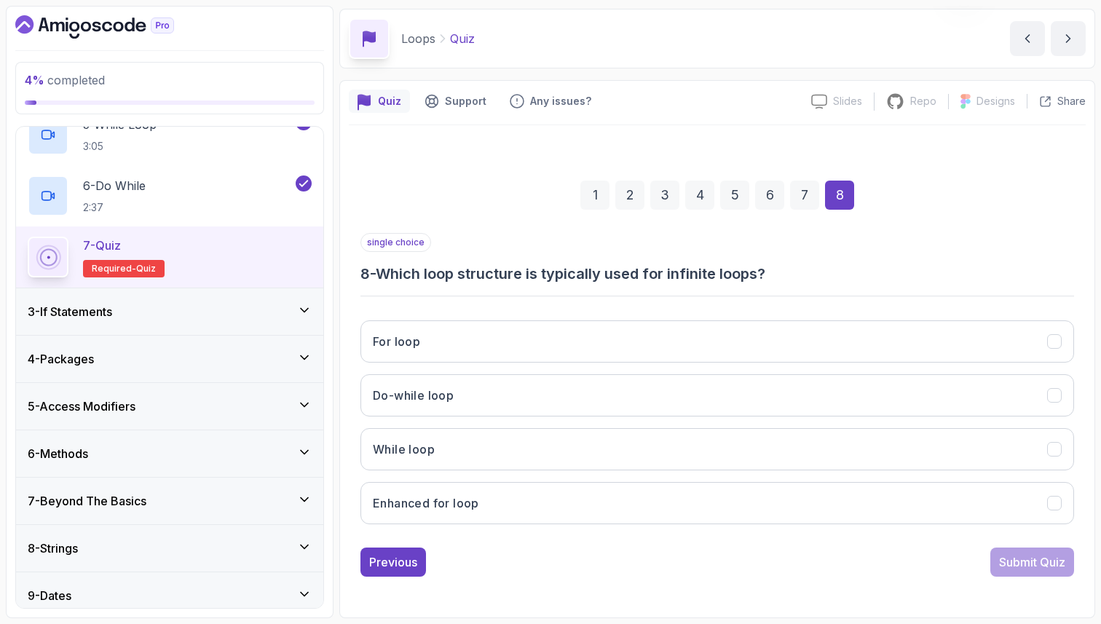
click at [516, 270] on h3 "8 - Which loop structure is typically used for infinite loops?" at bounding box center [717, 274] width 714 height 20
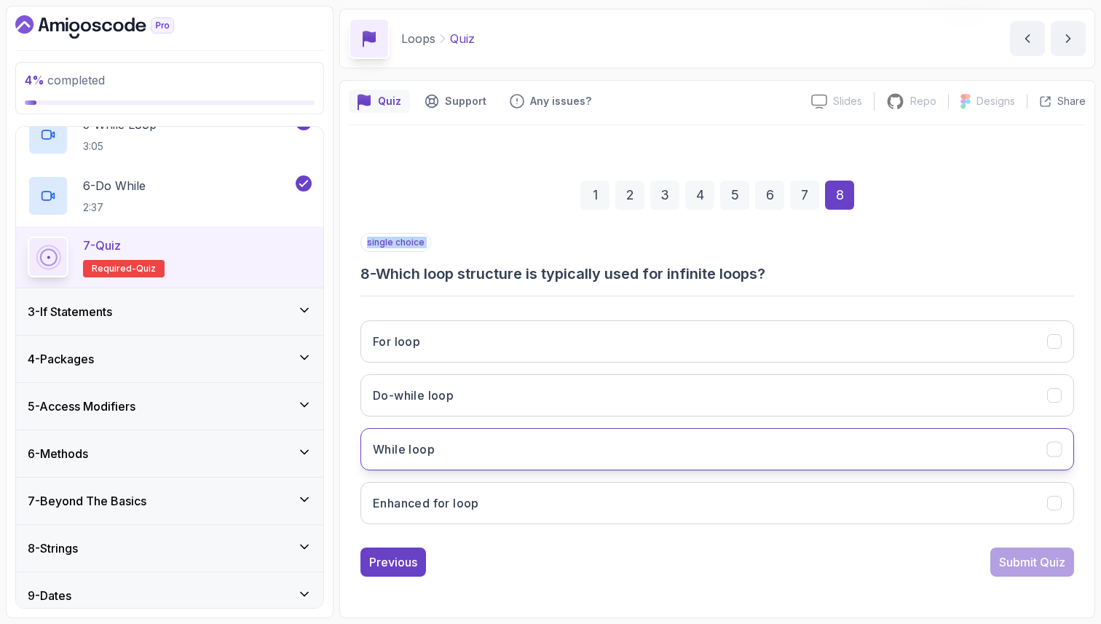
click at [471, 443] on button "While loop" at bounding box center [717, 449] width 714 height 42
click at [733, 593] on div "1 2 3 4 5 6 7 8 single choice 8 - Which loop structure is typically used for in…" at bounding box center [717, 367] width 737 height 484
click at [1017, 564] on div "Submit Quiz" at bounding box center [1032, 561] width 66 height 17
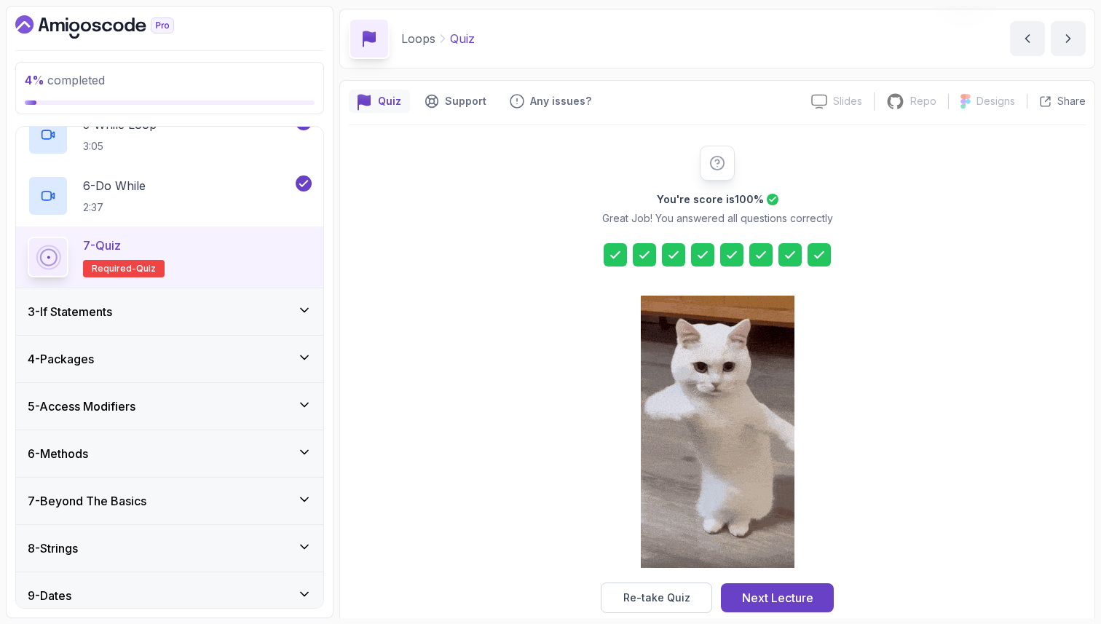
scroll to position [74, 0]
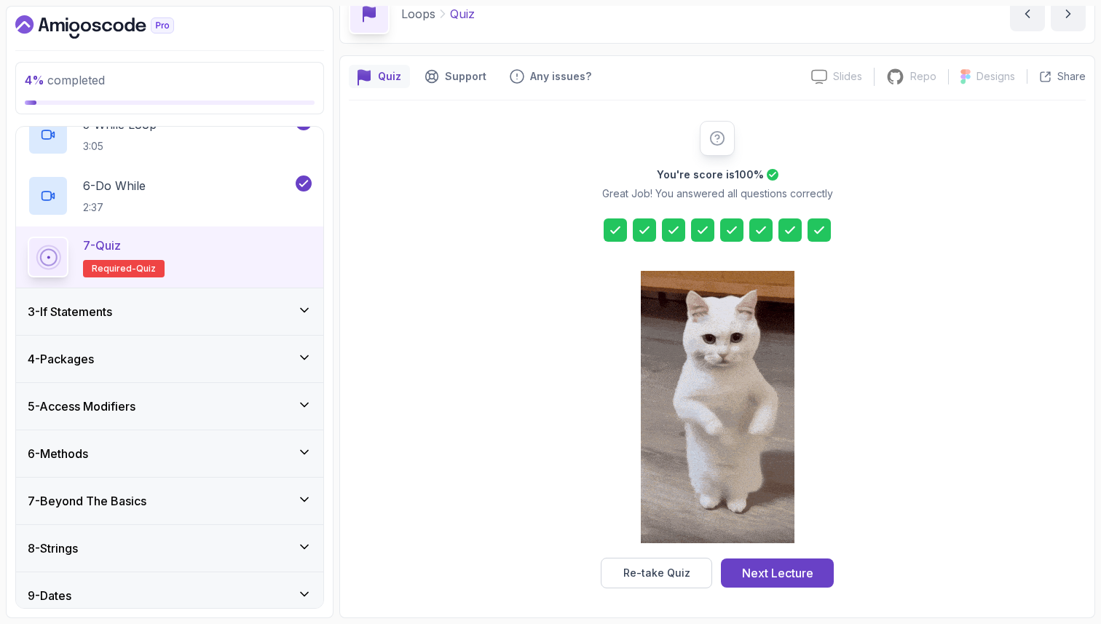
click at [178, 289] on div "3 - If Statements" at bounding box center [169, 311] width 307 height 47
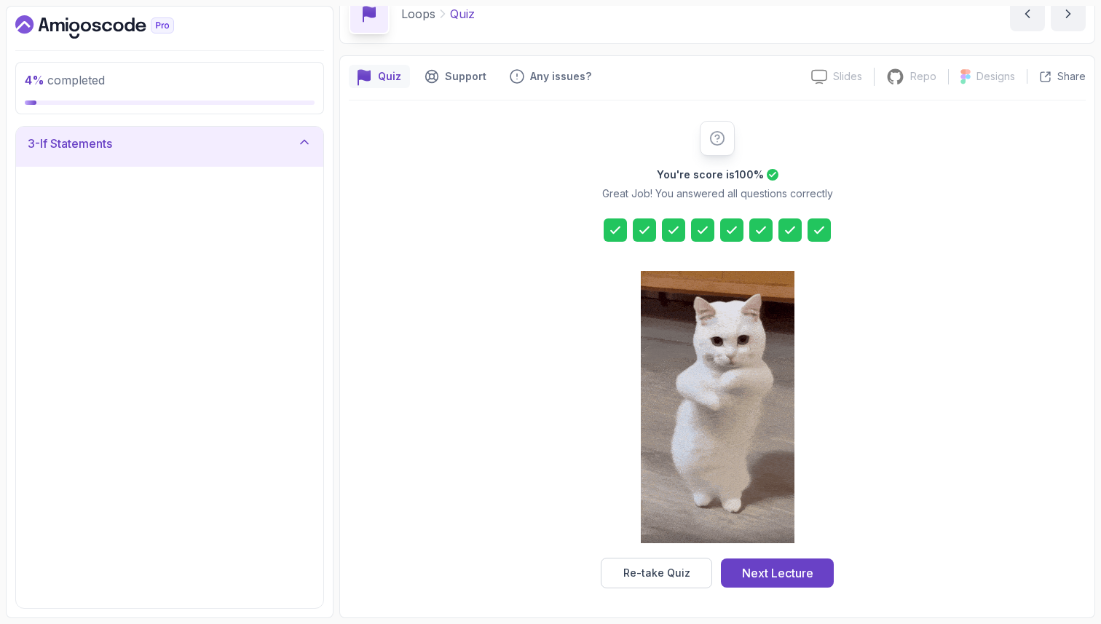
scroll to position [106, 0]
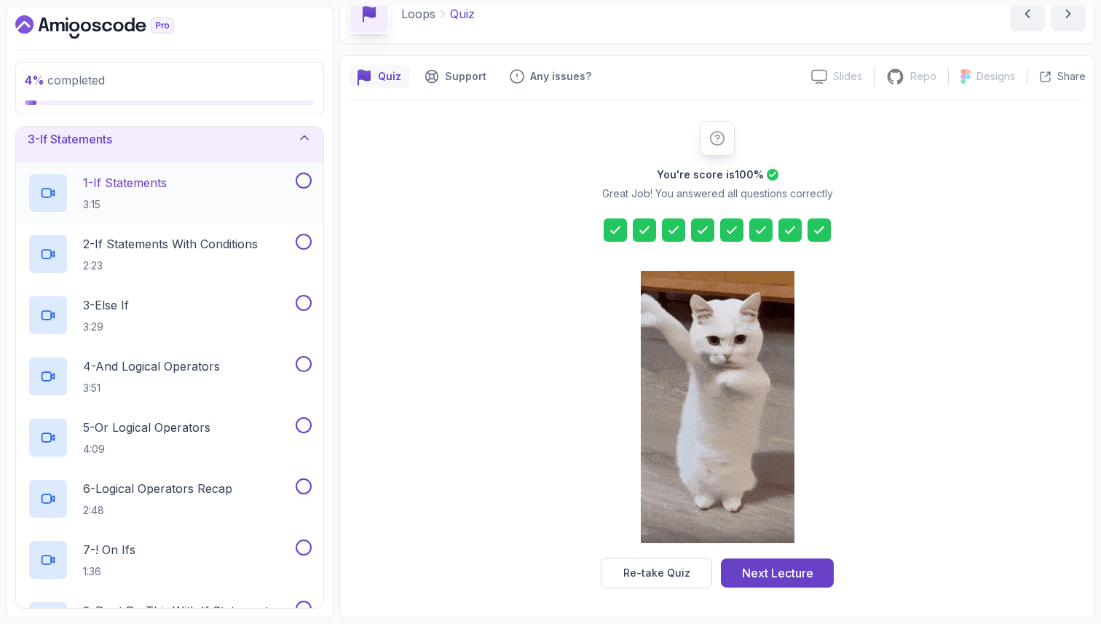
click at [200, 184] on div "1 - If Statements 3:15" at bounding box center [160, 193] width 265 height 41
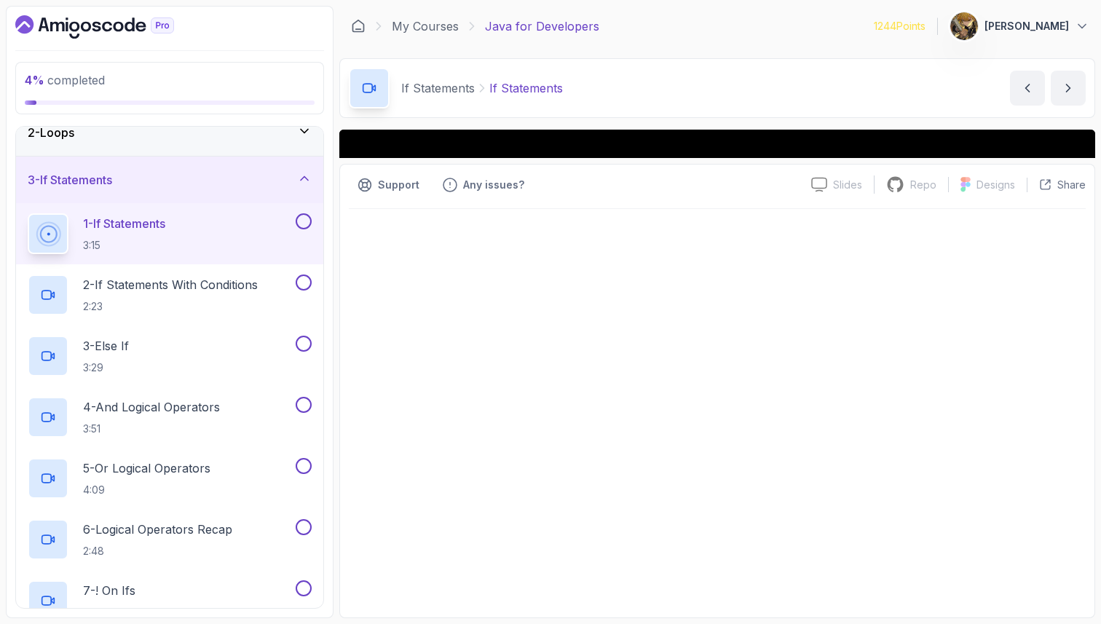
scroll to position [55, 0]
